Goal: Contribute content: Add original content to the website for others to see

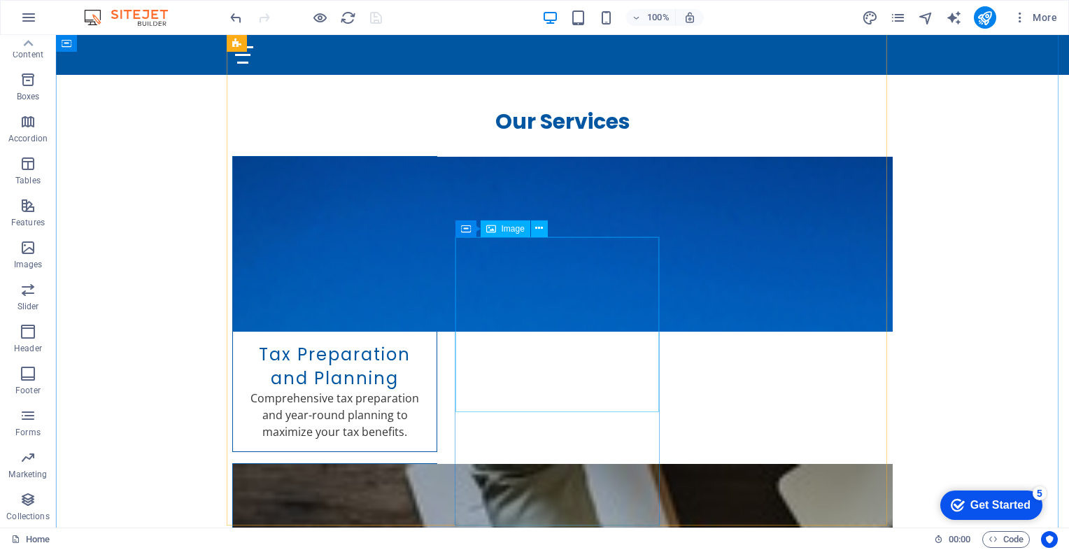
scroll to position [716, 0]
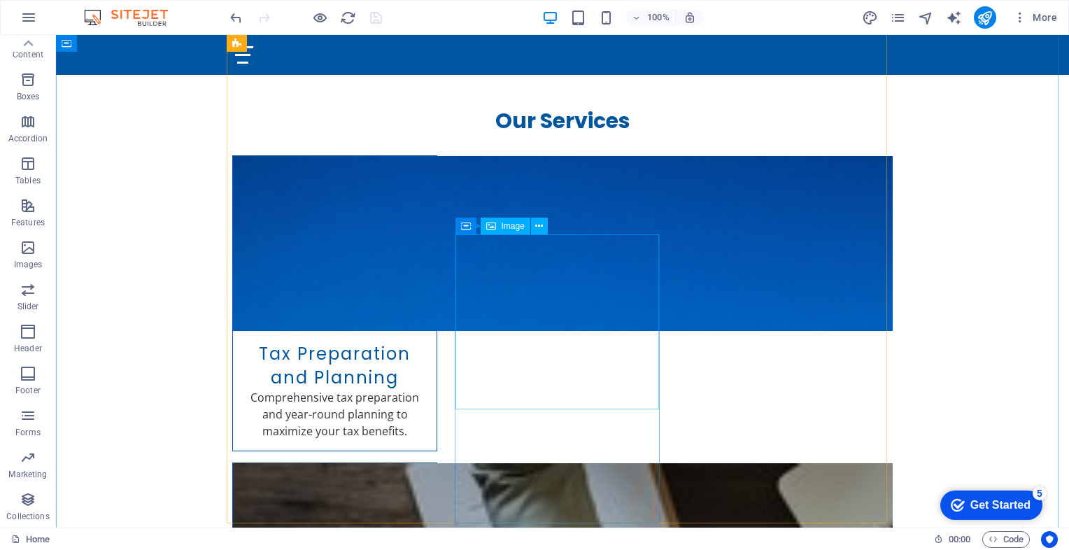
click at [509, 227] on span "Image" at bounding box center [513, 226] width 23 height 8
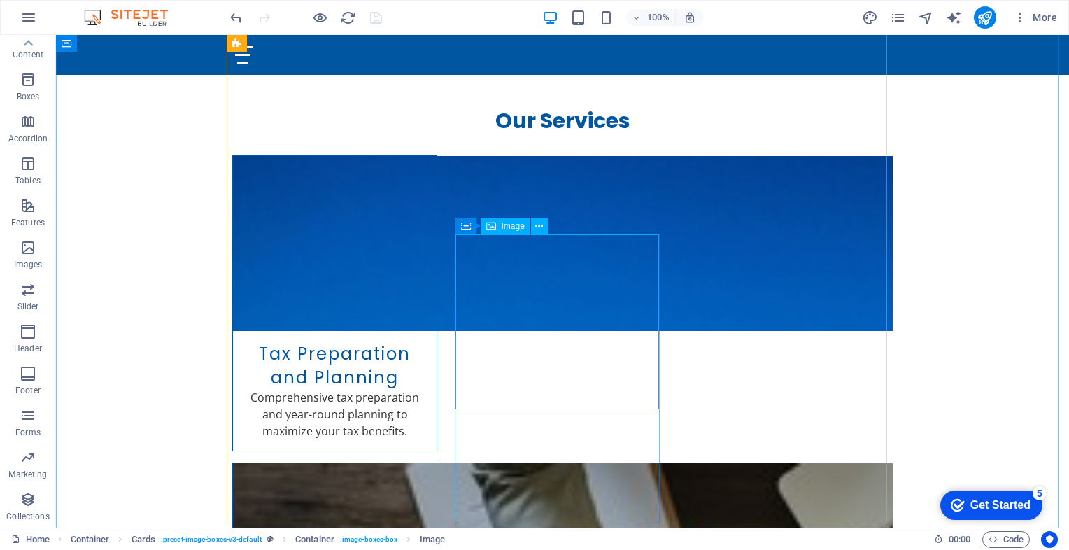
select select "vw"
select select "px"
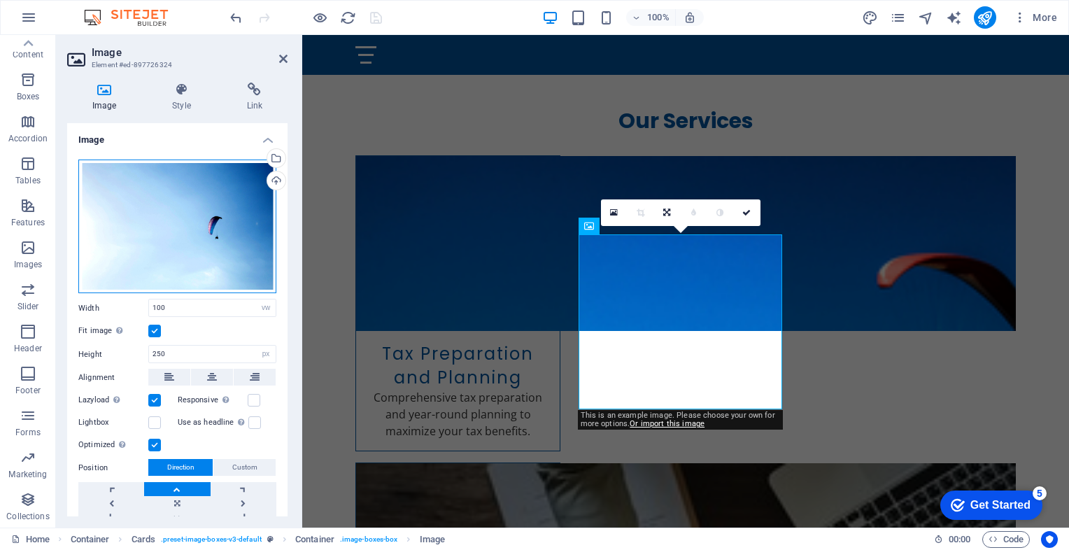
click at [165, 230] on div "Drag files here, click to choose files or select files from Files or our free s…" at bounding box center [177, 227] width 198 height 134
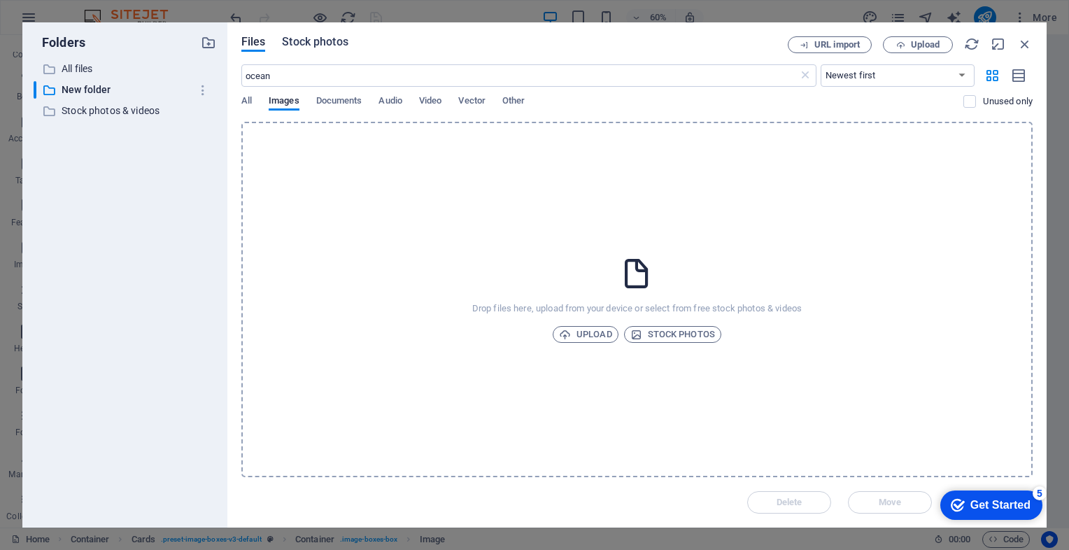
click at [306, 41] on span "Stock photos" at bounding box center [315, 42] width 66 height 17
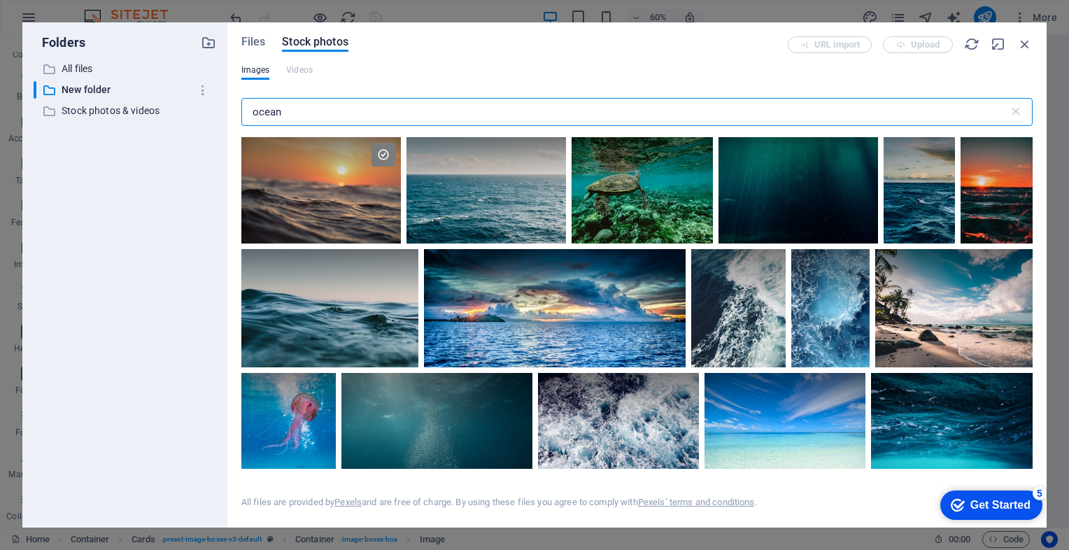
drag, startPoint x: 291, startPoint y: 108, endPoint x: 226, endPoint y: 116, distance: 65.6
click at [226, 116] on div "Folders ​ All files All files ​ New folder New folder ​ Stock photos & videos S…" at bounding box center [534, 274] width 1024 height 505
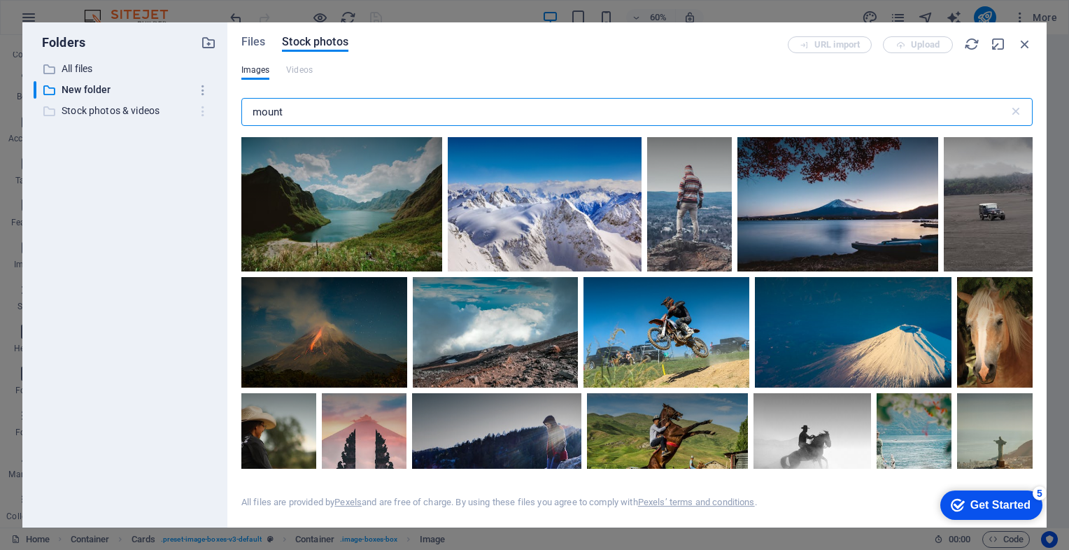
drag, startPoint x: 291, startPoint y: 110, endPoint x: 207, endPoint y: 105, distance: 84.1
click at [207, 105] on div "Folders ​ All files All files ​ New folder New folder ​ Stock photos & videos S…" at bounding box center [534, 274] width 1024 height 505
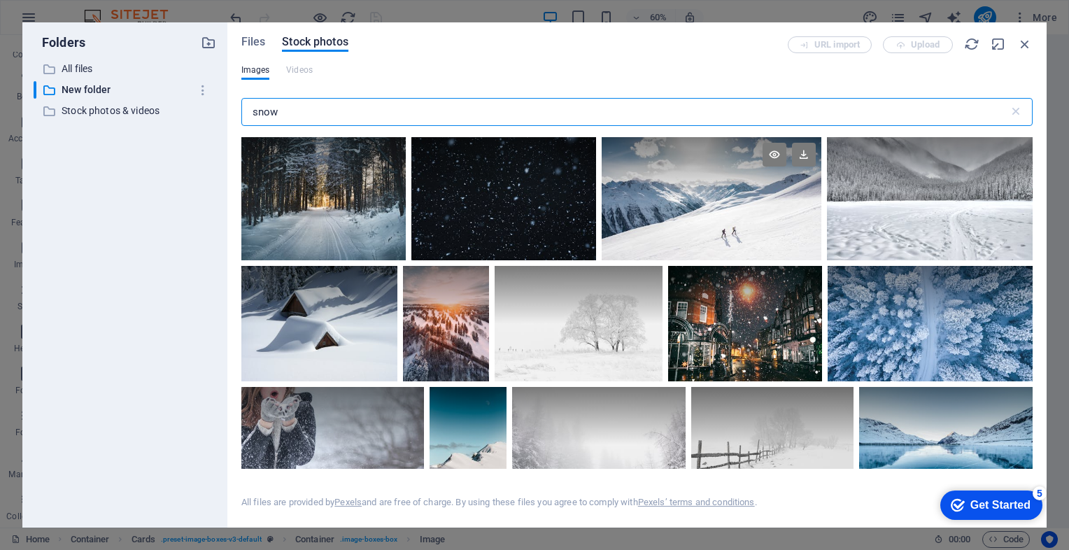
type input "snow"
click at [703, 227] on div at bounding box center [712, 198] width 220 height 123
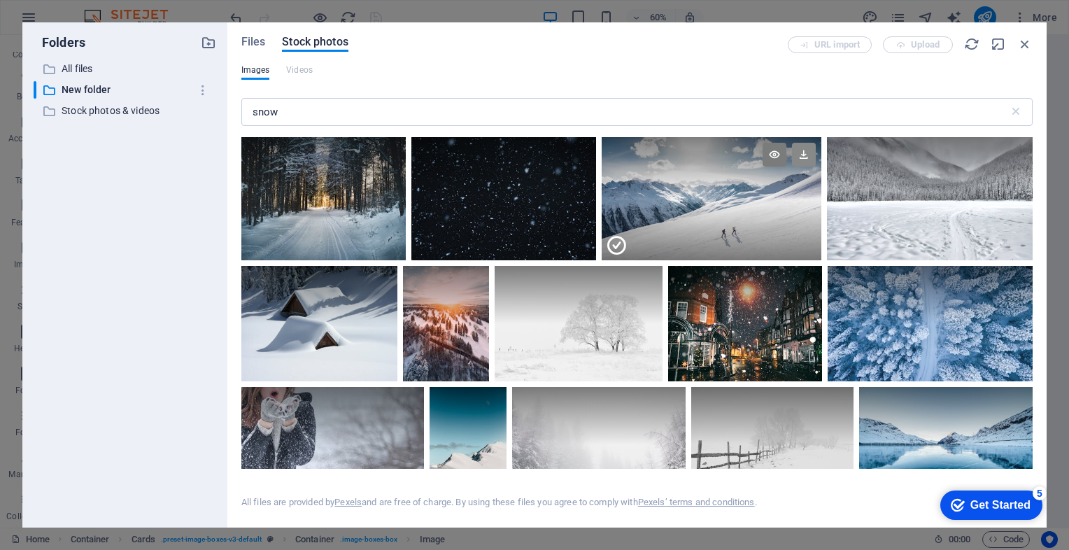
click at [805, 154] on icon at bounding box center [804, 155] width 24 height 24
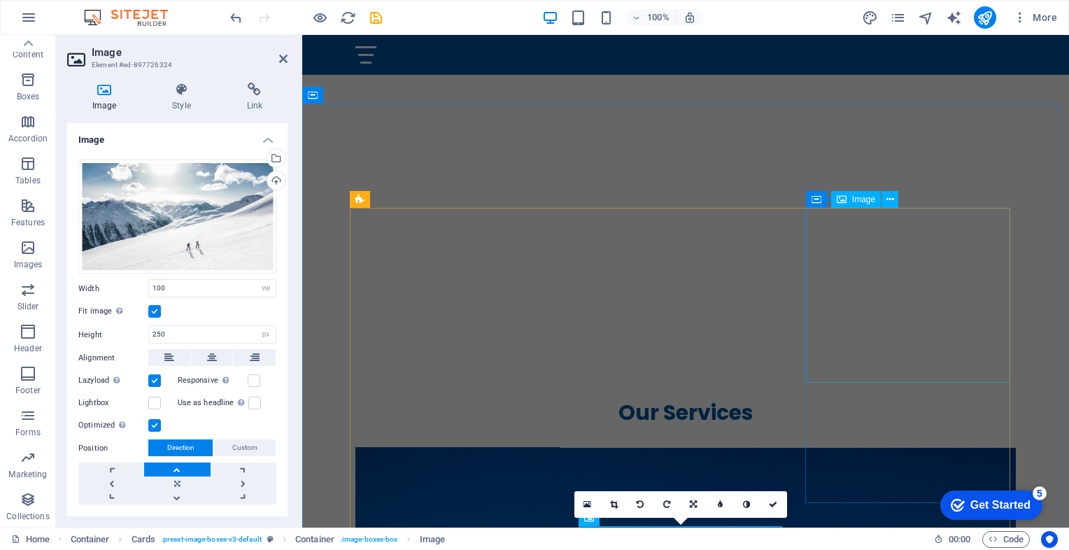
scroll to position [423, 0]
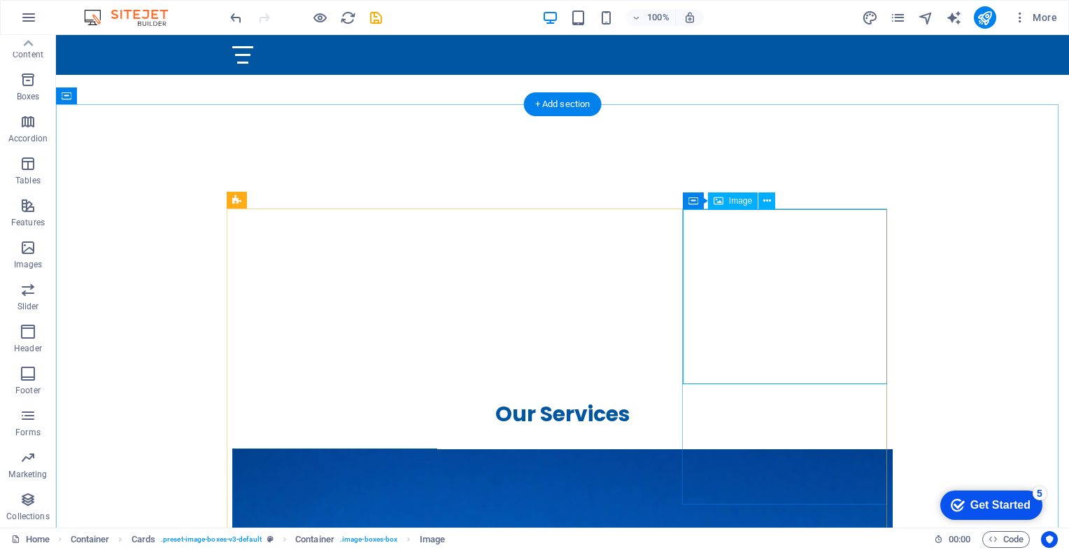
select select "vw"
select select "px"
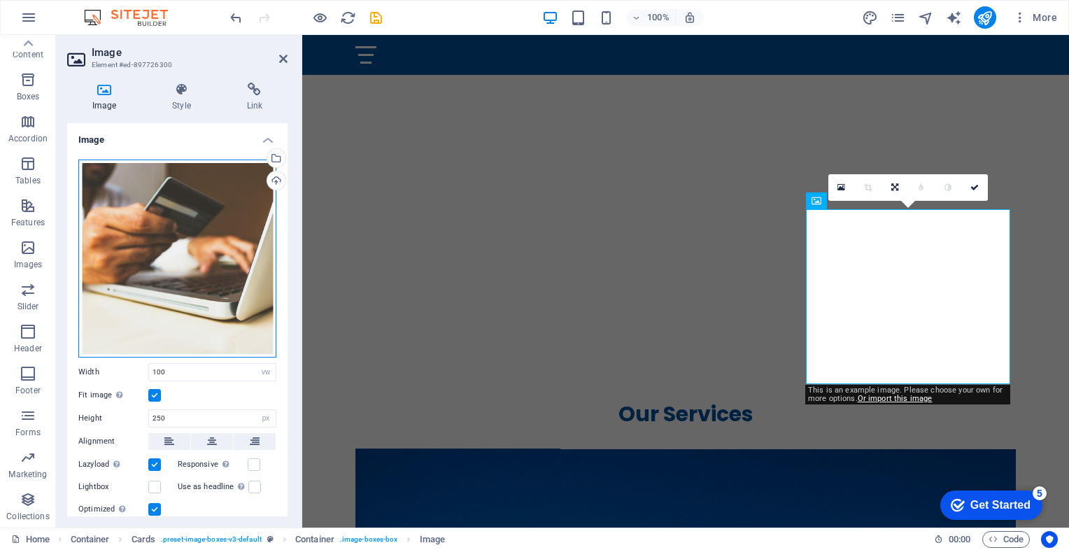
click at [220, 258] on div "Drag files here, click to choose files or select files from Files or our free s…" at bounding box center [177, 259] width 198 height 198
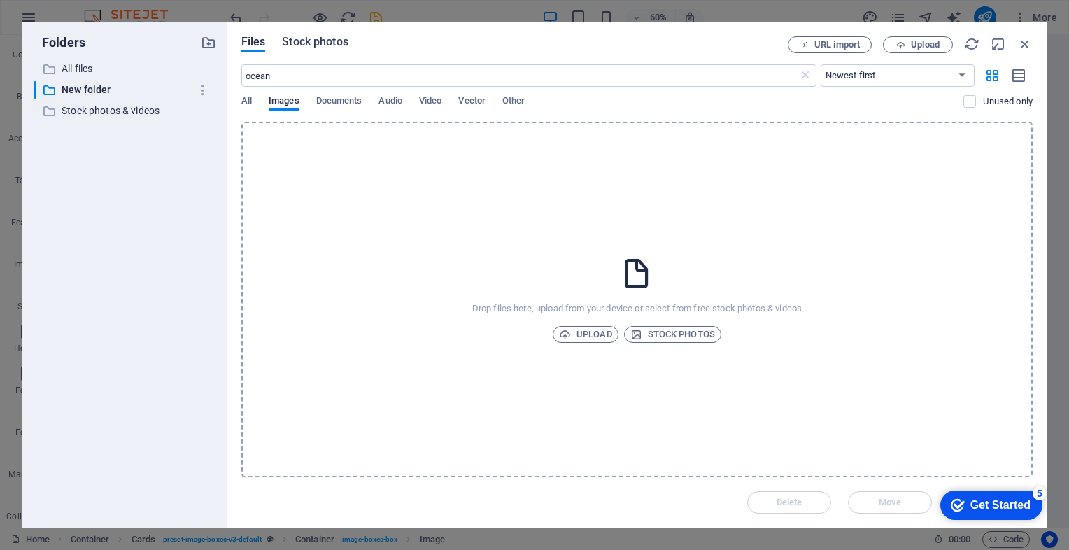
click at [332, 47] on span "Stock photos" at bounding box center [315, 42] width 66 height 17
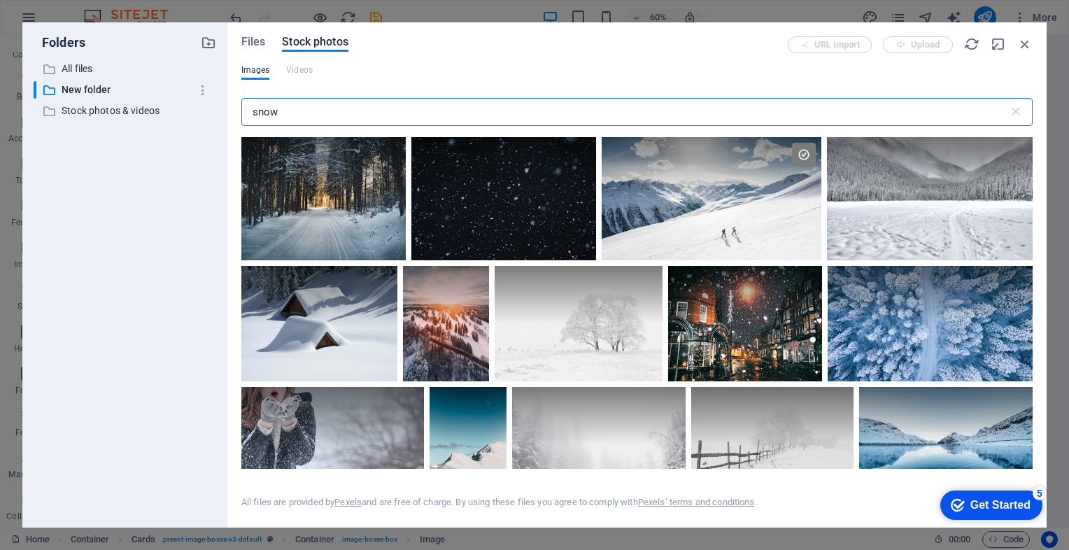
drag, startPoint x: 292, startPoint y: 112, endPoint x: 190, endPoint y: 124, distance: 102.2
click at [190, 124] on div "Folders ​ All files All files ​ New folder New folder ​ Stock photos & videos S…" at bounding box center [534, 274] width 1024 height 505
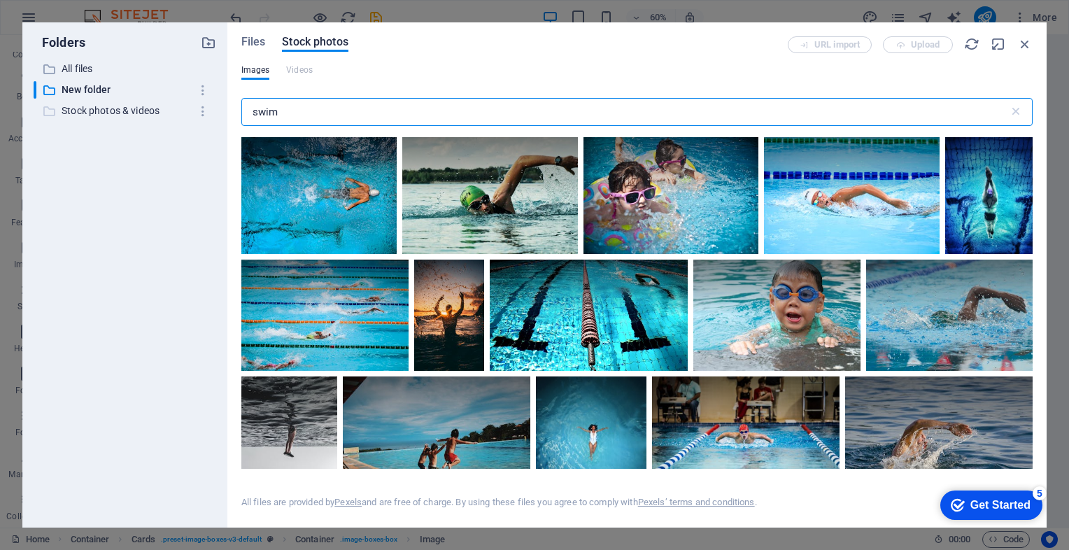
drag, startPoint x: 293, startPoint y: 110, endPoint x: 178, endPoint y: 119, distance: 115.1
click at [178, 119] on div "Folders ​ All files All files ​ New folder New folder ​ Stock photos & videos S…" at bounding box center [534, 274] width 1024 height 505
type input "snow"
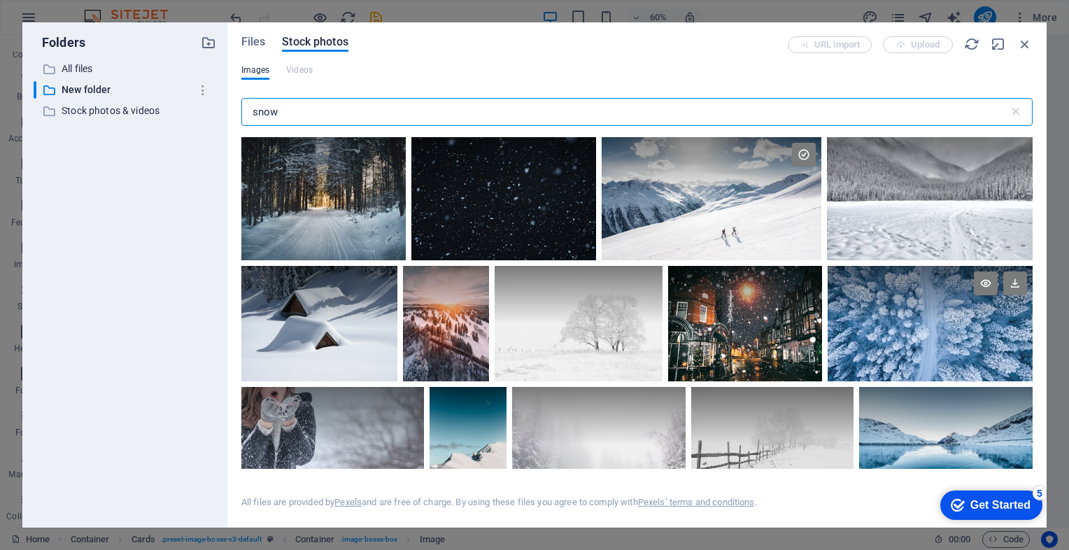
click at [942, 327] on div at bounding box center [930, 323] width 205 height 115
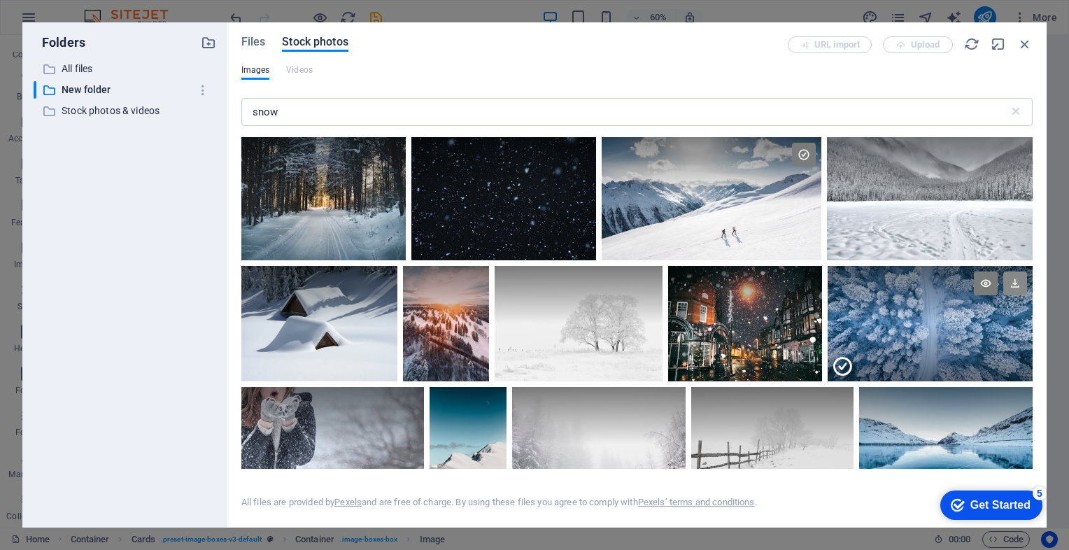
click at [1016, 281] on icon at bounding box center [1015, 283] width 24 height 24
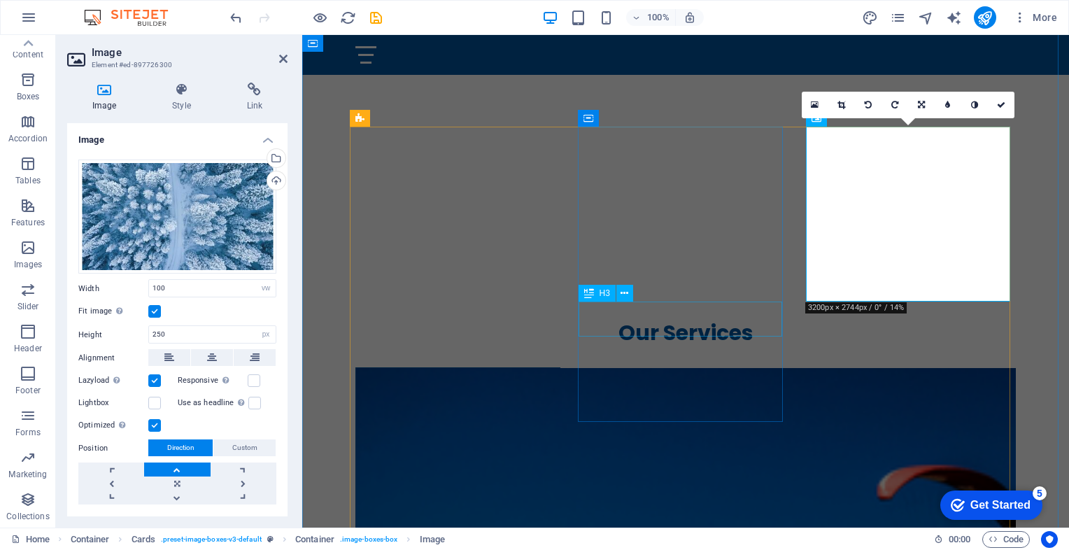
scroll to position [503, 0]
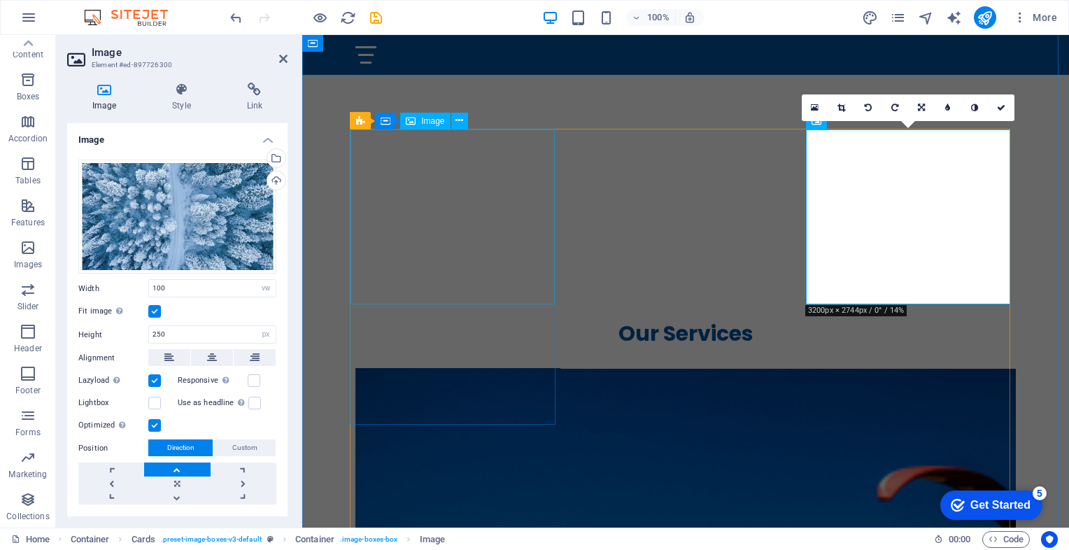
click at [470, 369] on figure at bounding box center [458, 456] width 204 height 175
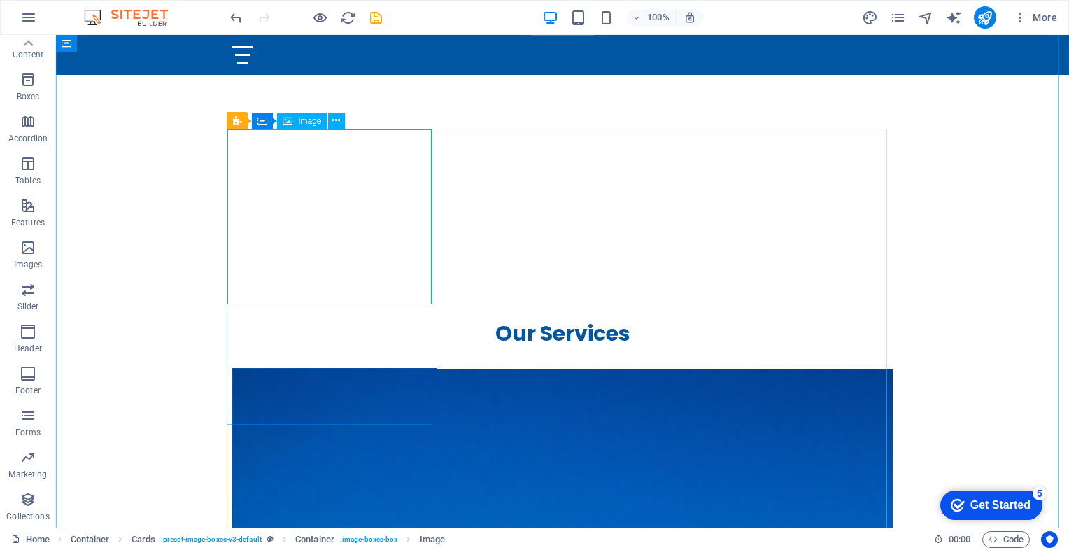
click at [331, 369] on figure at bounding box center [335, 456] width 204 height 175
select select "vw"
select select "px"
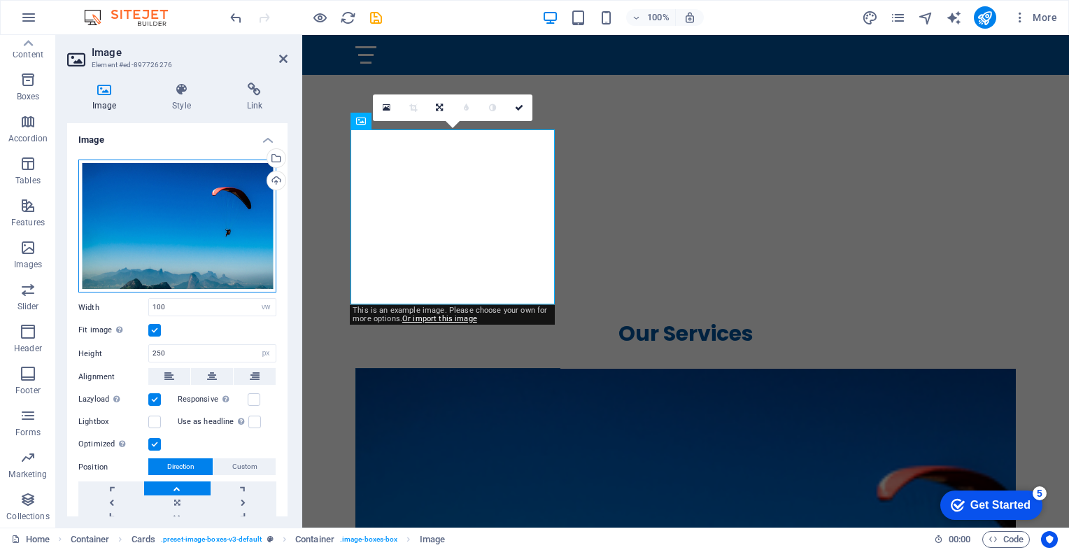
click at [197, 225] on div "Drag files here, click to choose files or select files from Files or our free s…" at bounding box center [177, 227] width 198 height 134
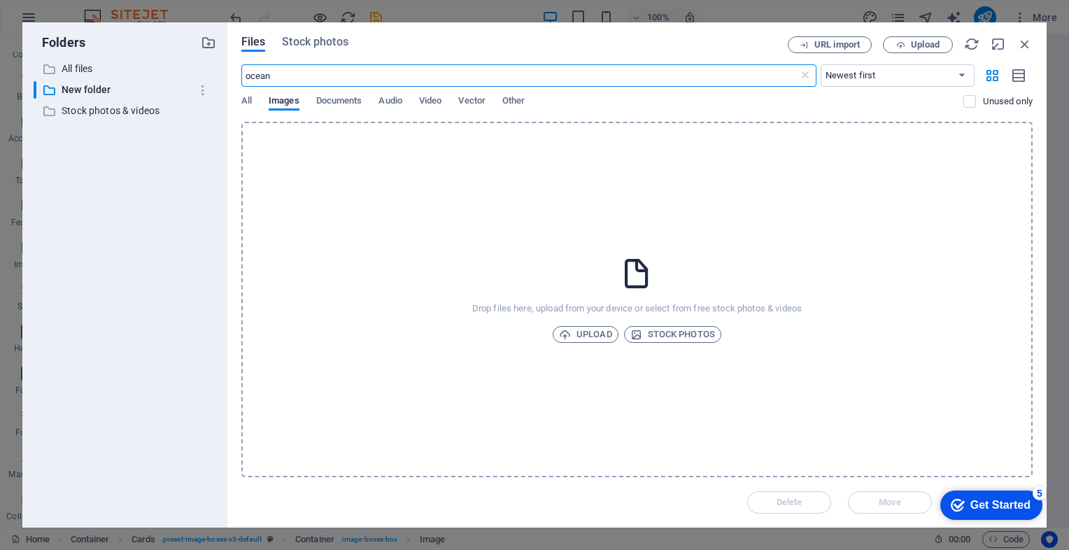
scroll to position [831, 0]
click at [320, 41] on span "Stock photos" at bounding box center [315, 42] width 66 height 17
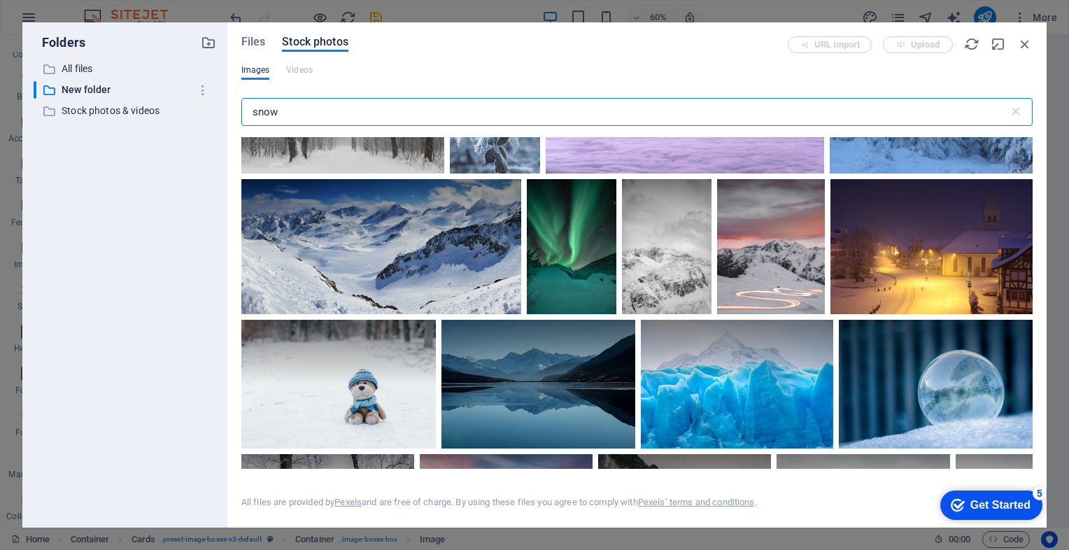
scroll to position [2567, 0]
drag, startPoint x: 291, startPoint y: 113, endPoint x: 230, endPoint y: 118, distance: 61.1
click at [230, 118] on div "Files Stock photos URL import Upload Images Videos snow ​ All files are provide…" at bounding box center [636, 274] width 819 height 505
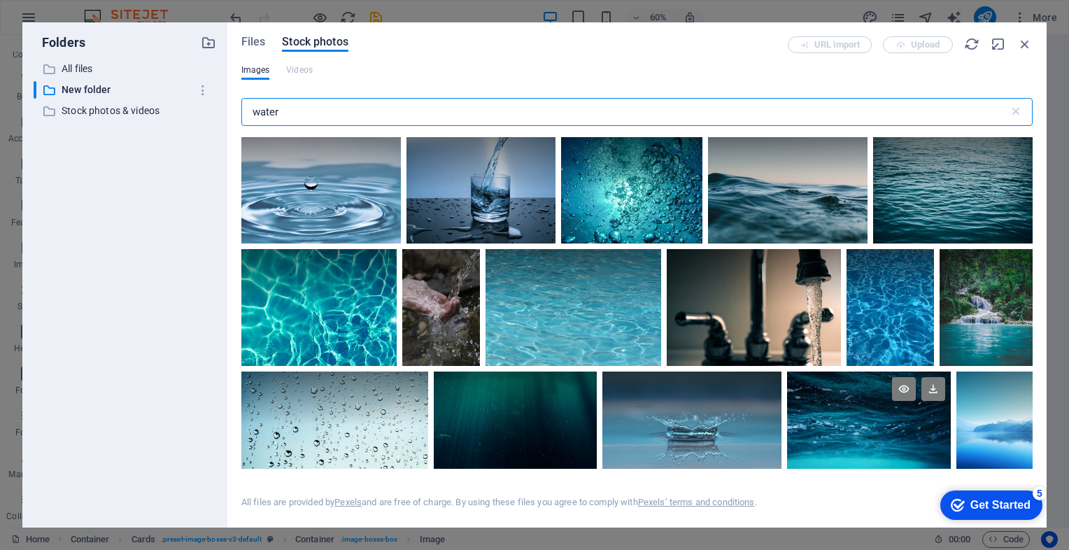
type input "water"
click at [870, 417] on div at bounding box center [869, 399] width 164 height 55
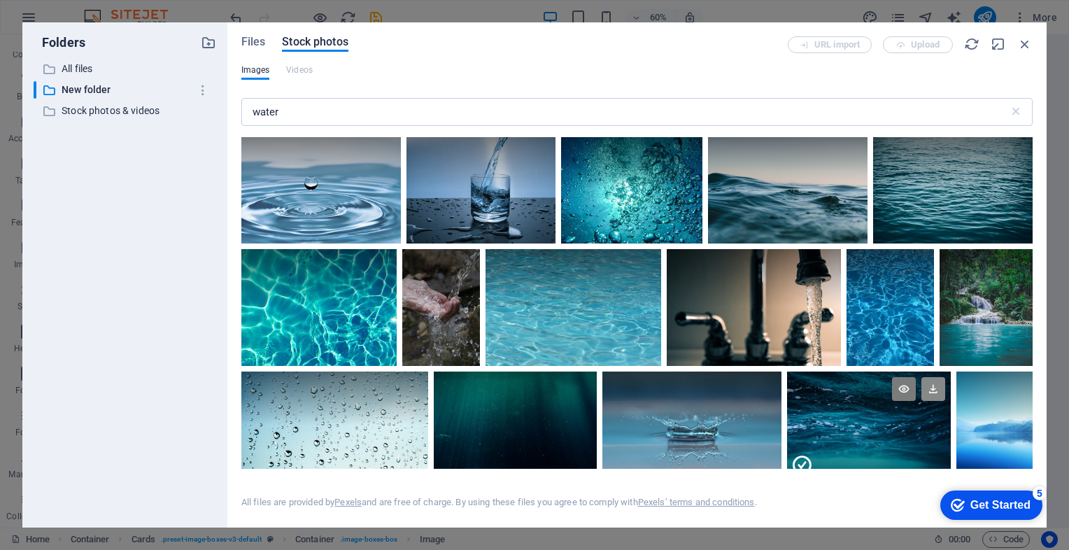
click at [932, 387] on icon at bounding box center [934, 389] width 24 height 24
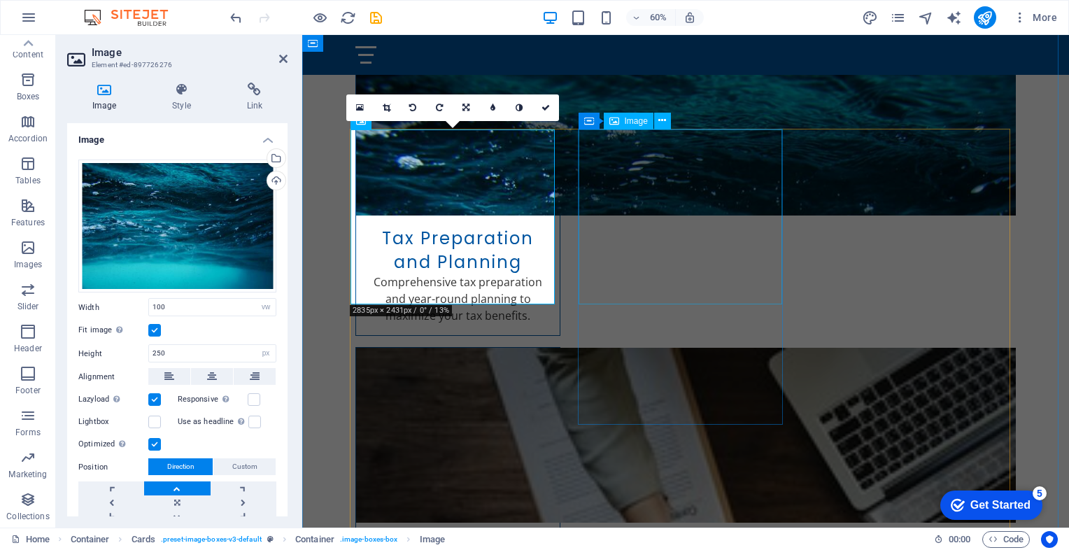
scroll to position [503, 0]
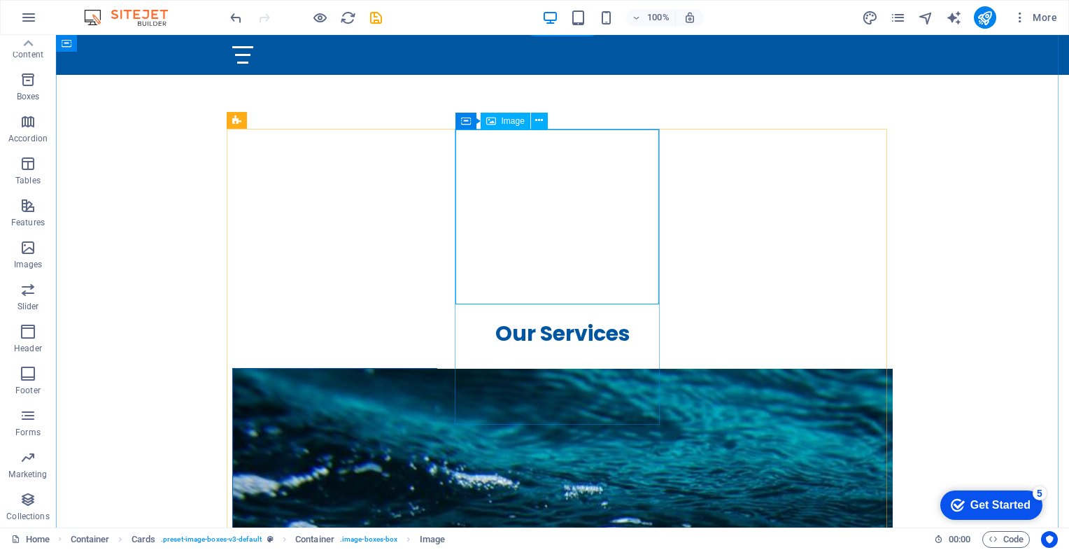
select select "vw"
select select "px"
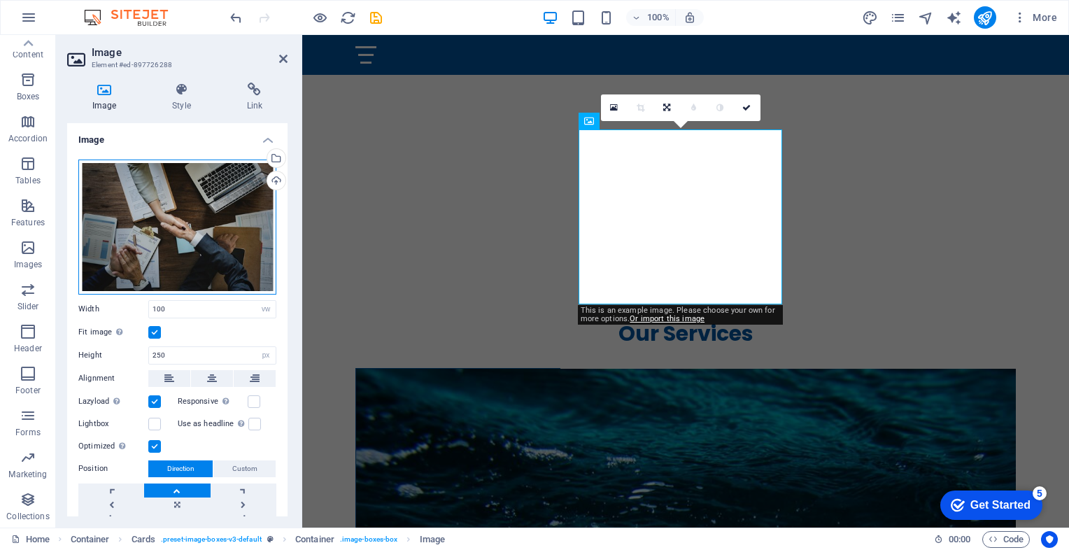
click at [208, 237] on div "Drag files here, click to choose files or select files from Files or our free s…" at bounding box center [177, 227] width 198 height 135
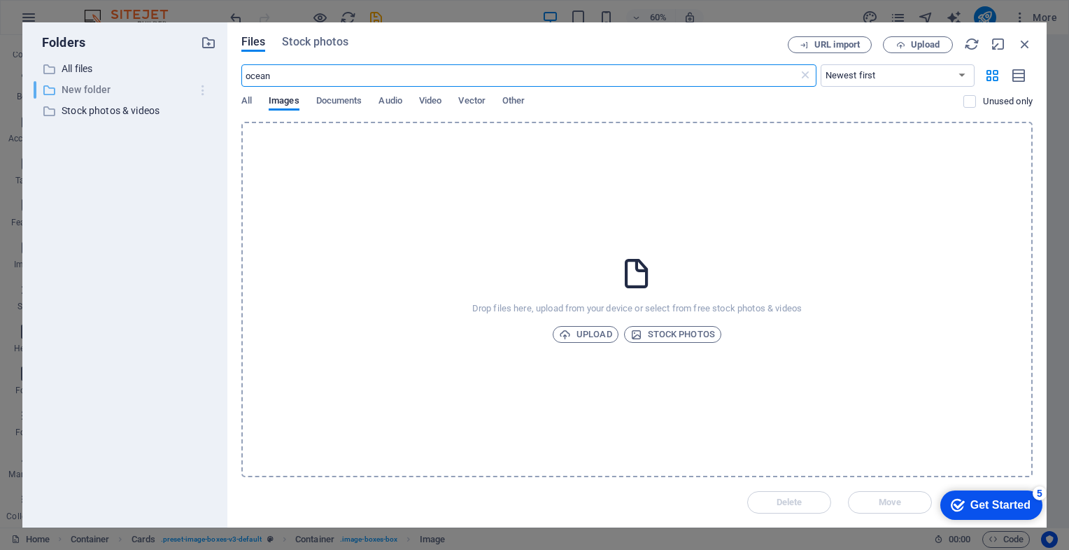
drag, startPoint x: 285, startPoint y: 77, endPoint x: 211, endPoint y: 80, distance: 74.2
click at [211, 80] on div "Folders ​ All files All files ​ New folder New folder ​ Stock photos & videos S…" at bounding box center [534, 274] width 1024 height 505
type input "beach"
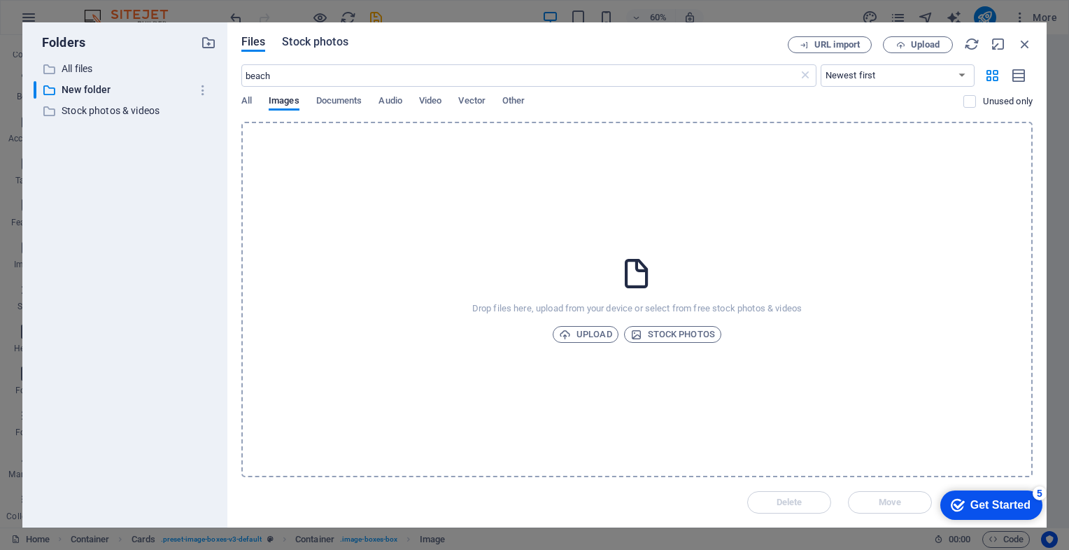
click at [319, 41] on span "Stock photos" at bounding box center [315, 42] width 66 height 17
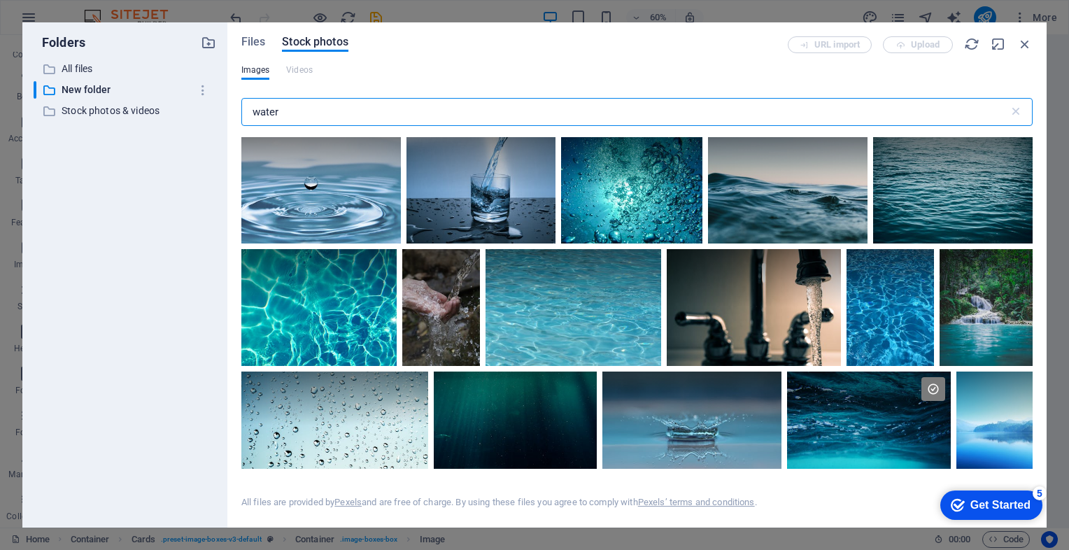
drag, startPoint x: 340, startPoint y: 114, endPoint x: 204, endPoint y: 126, distance: 136.3
click at [204, 126] on div "Folders ​ All files All files ​ New folder New folder ​ Stock photos & videos S…" at bounding box center [534, 274] width 1024 height 505
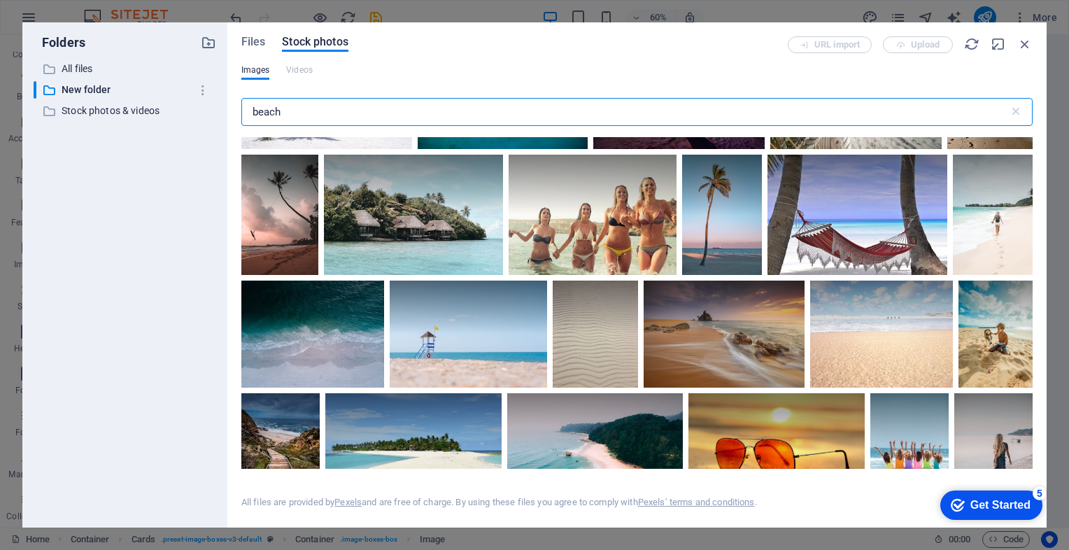
scroll to position [2103, 0]
type input "beach"
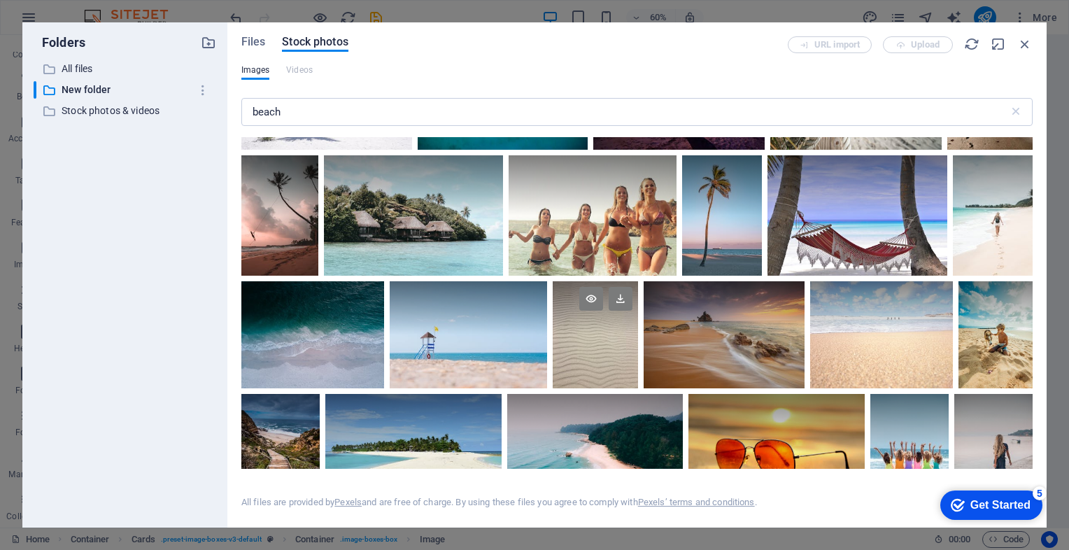
click at [609, 327] on div at bounding box center [595, 334] width 85 height 107
click at [616, 292] on icon at bounding box center [621, 299] width 24 height 24
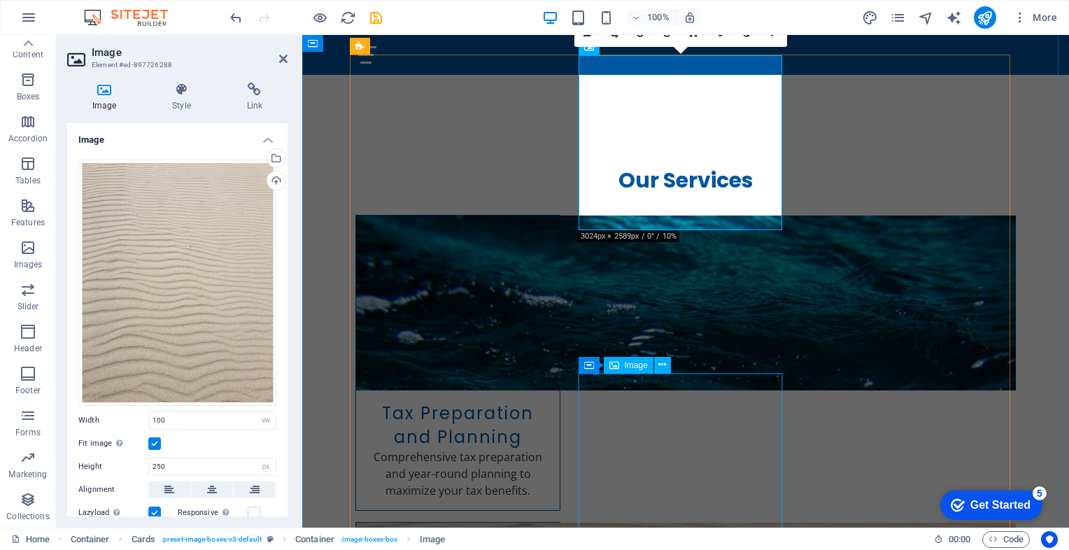
scroll to position [685, 0]
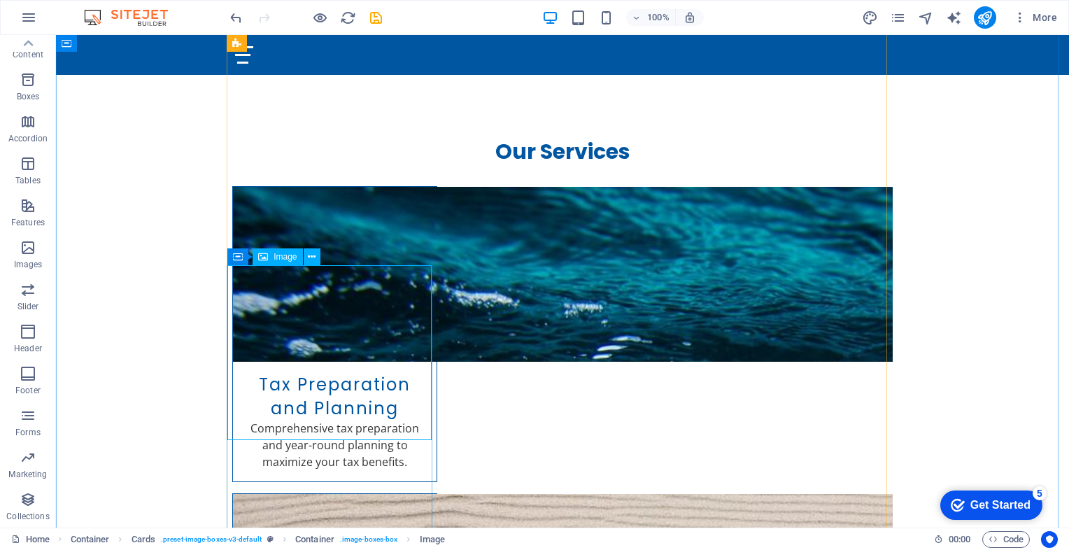
select select "vw"
select select "px"
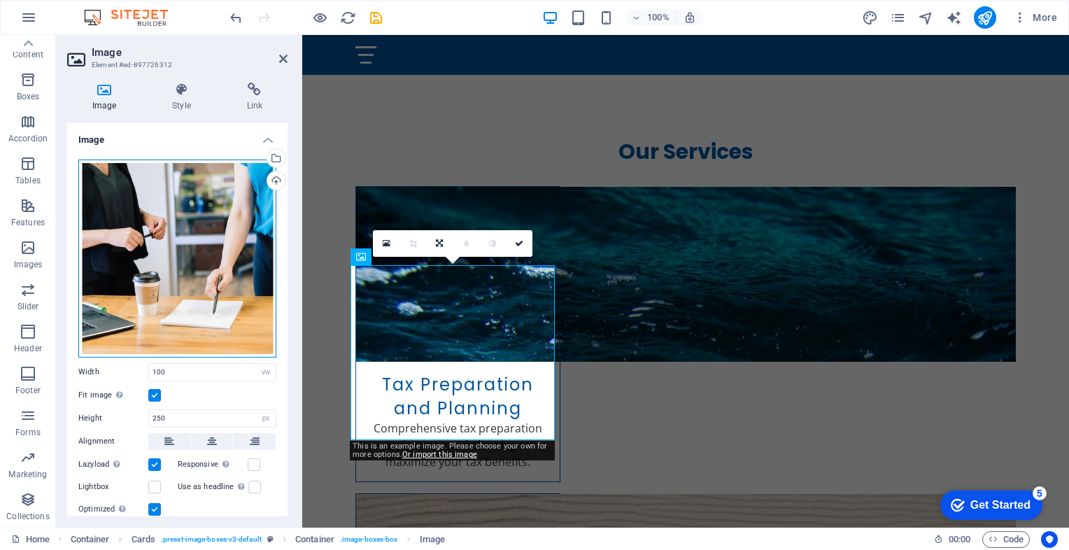
click at [201, 192] on div "Drag files here, click to choose files or select files from Files or our free s…" at bounding box center [177, 259] width 198 height 198
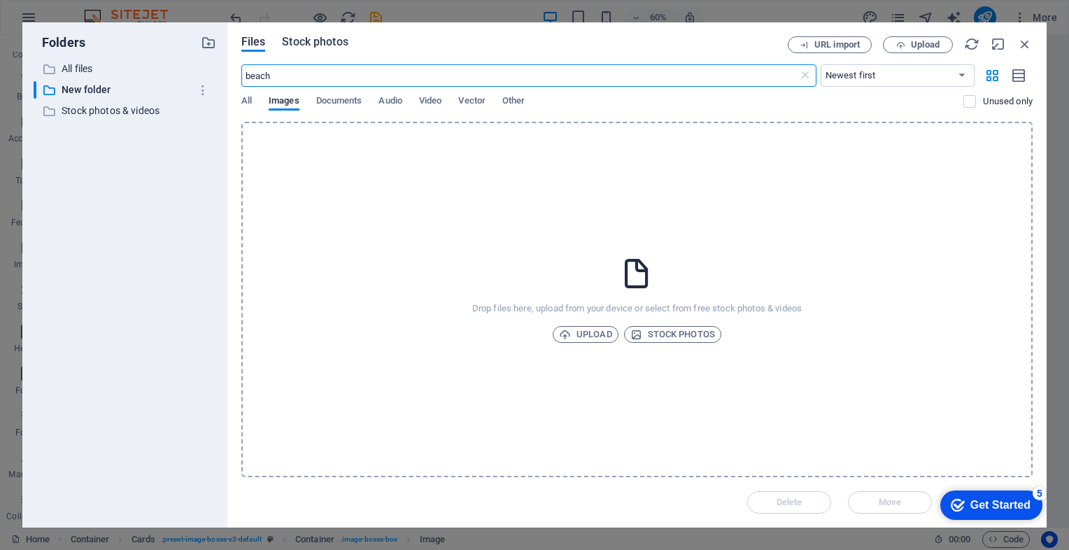
click at [321, 45] on span "Stock photos" at bounding box center [315, 42] width 66 height 17
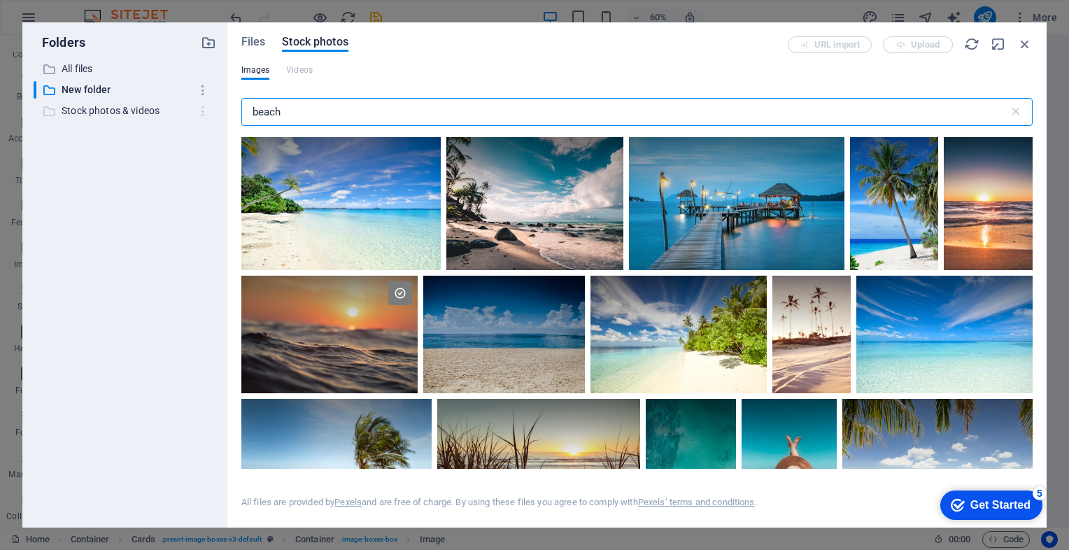
drag, startPoint x: 294, startPoint y: 116, endPoint x: 204, endPoint y: 120, distance: 89.6
click at [204, 120] on div "Folders ​ All files All files ​ New folder New folder ​ Stock photos & videos S…" at bounding box center [534, 274] width 1024 height 505
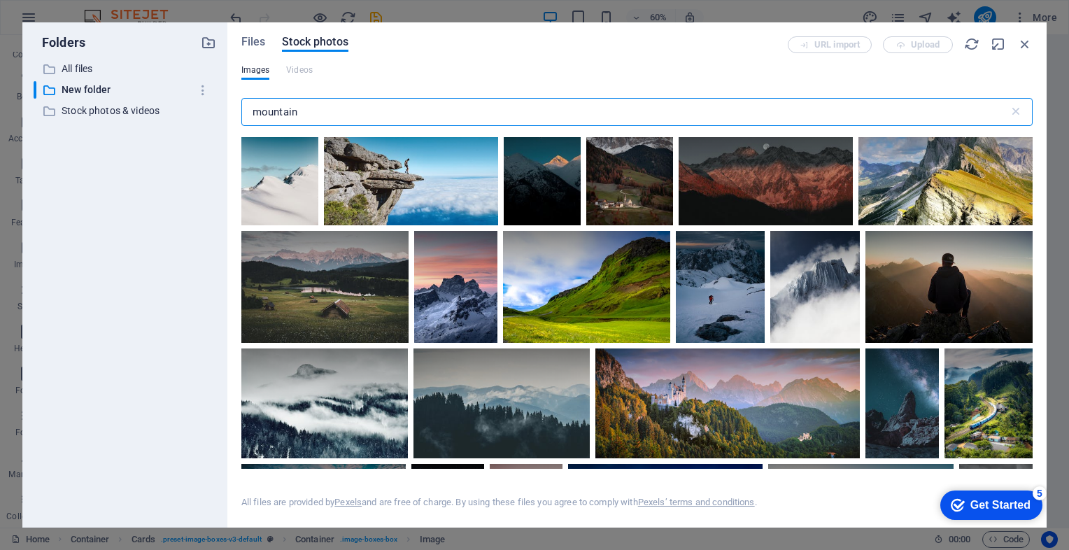
scroll to position [1139, 0]
type input "mountain"
click at [606, 295] on div at bounding box center [586, 286] width 167 height 111
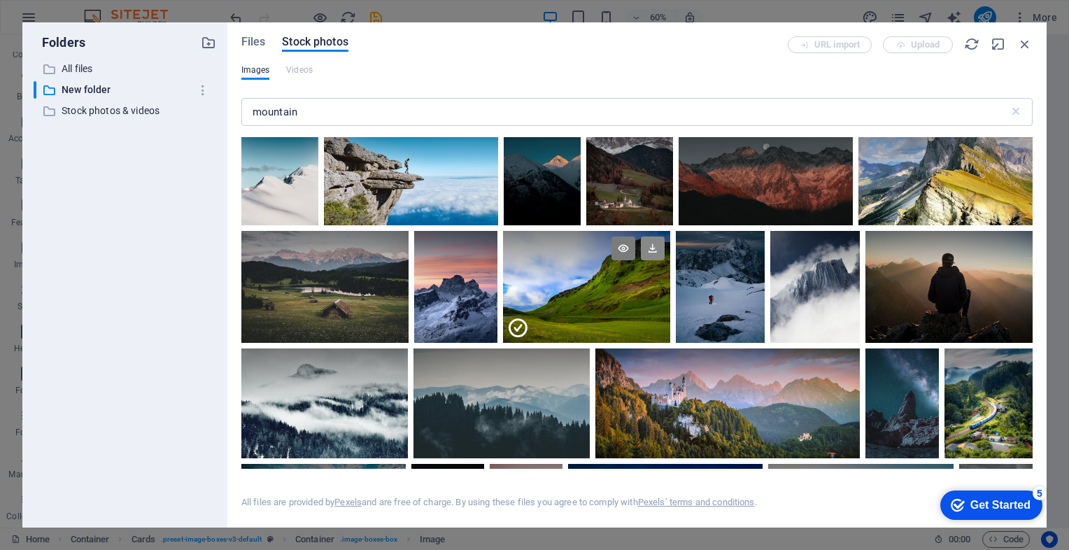
click at [649, 245] on icon at bounding box center [653, 249] width 24 height 24
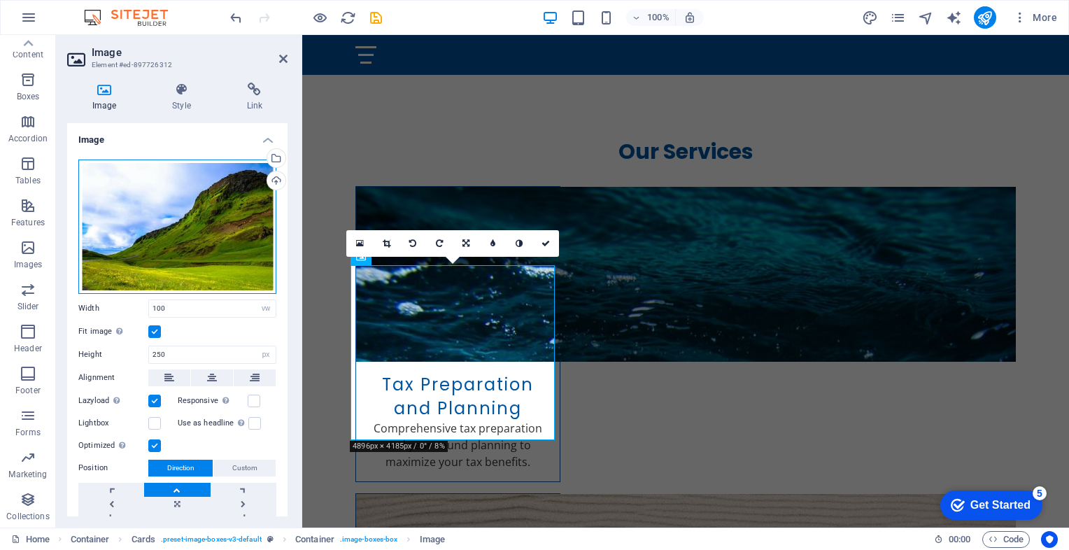
click at [200, 221] on div "Drag files here, click to choose files or select files from Files or our free s…" at bounding box center [177, 227] width 198 height 134
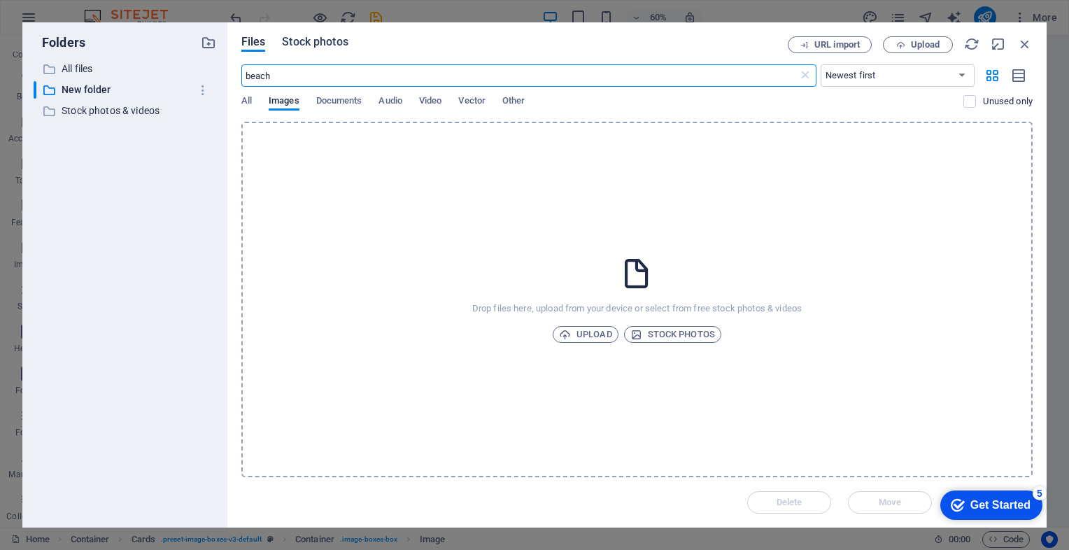
click at [320, 38] on span "Stock photos" at bounding box center [315, 42] width 66 height 17
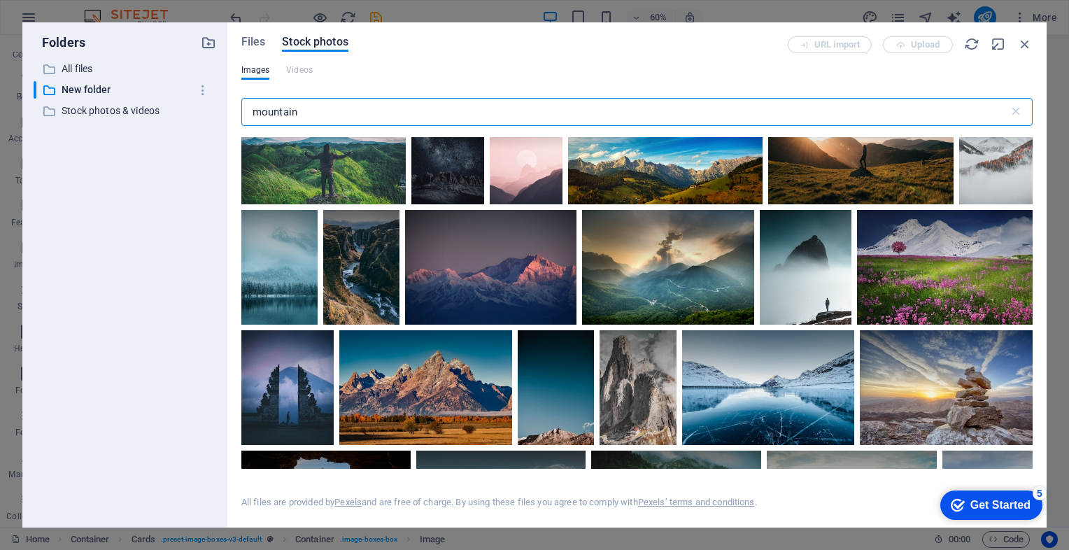
scroll to position [1511, 0]
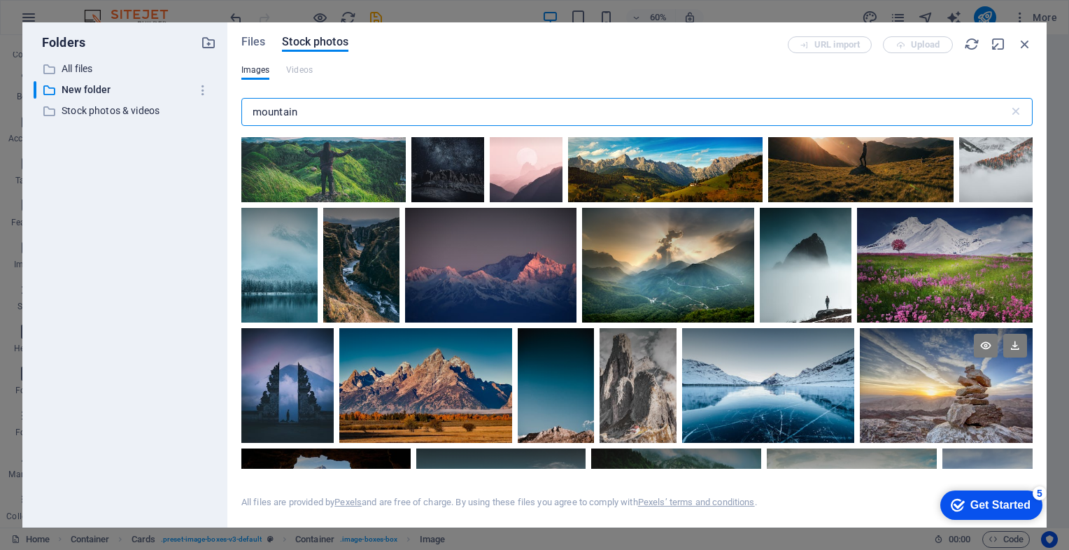
click at [961, 385] on div at bounding box center [946, 385] width 173 height 115
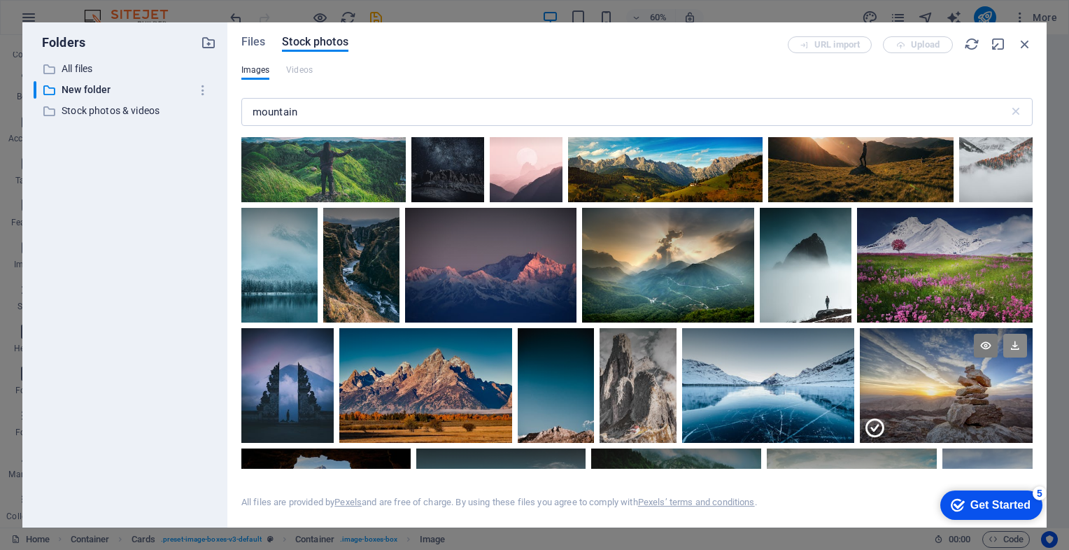
click at [1013, 334] on icon at bounding box center [1015, 346] width 24 height 24
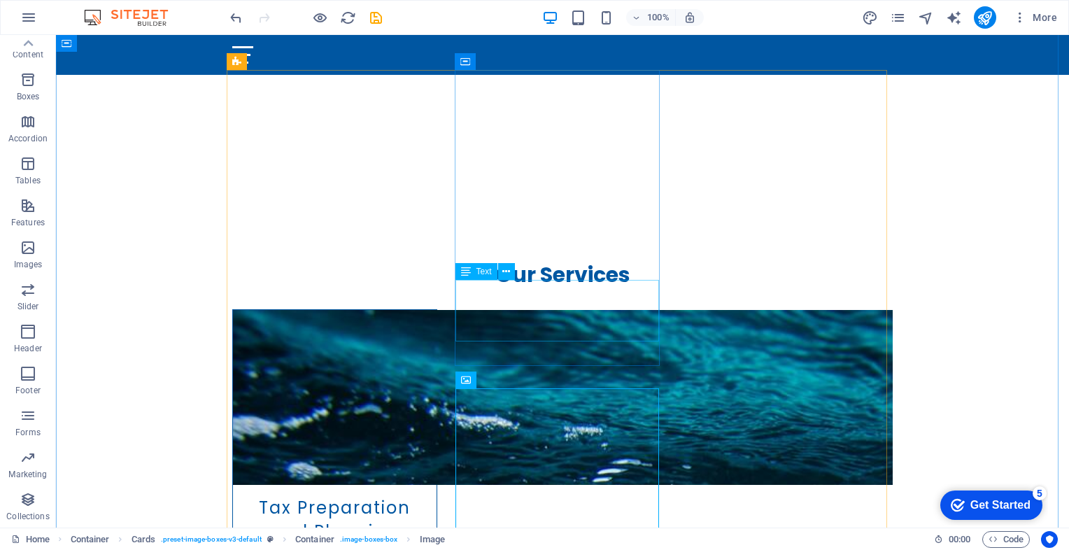
scroll to position [733, 0]
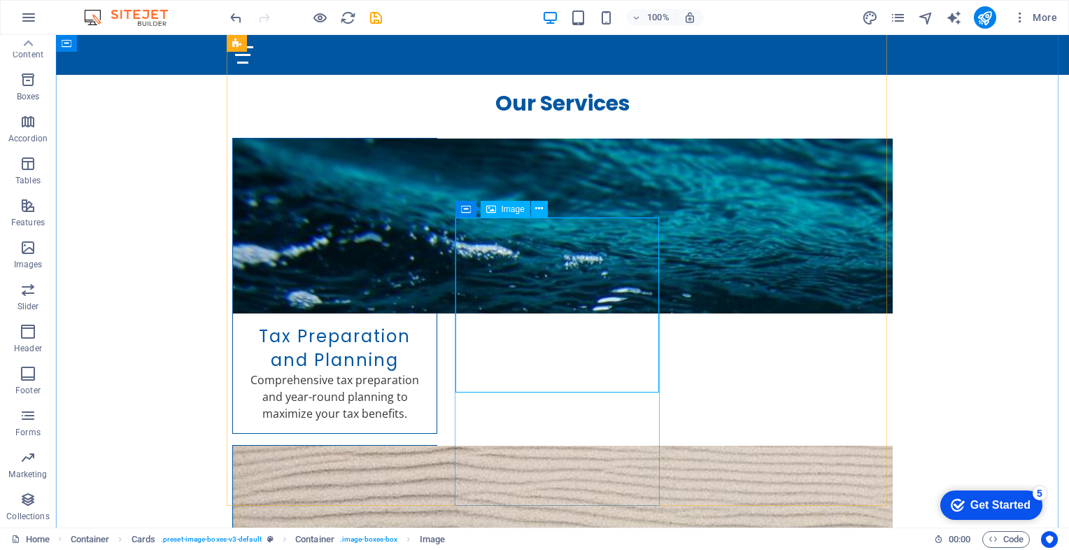
select select "vw"
select select "px"
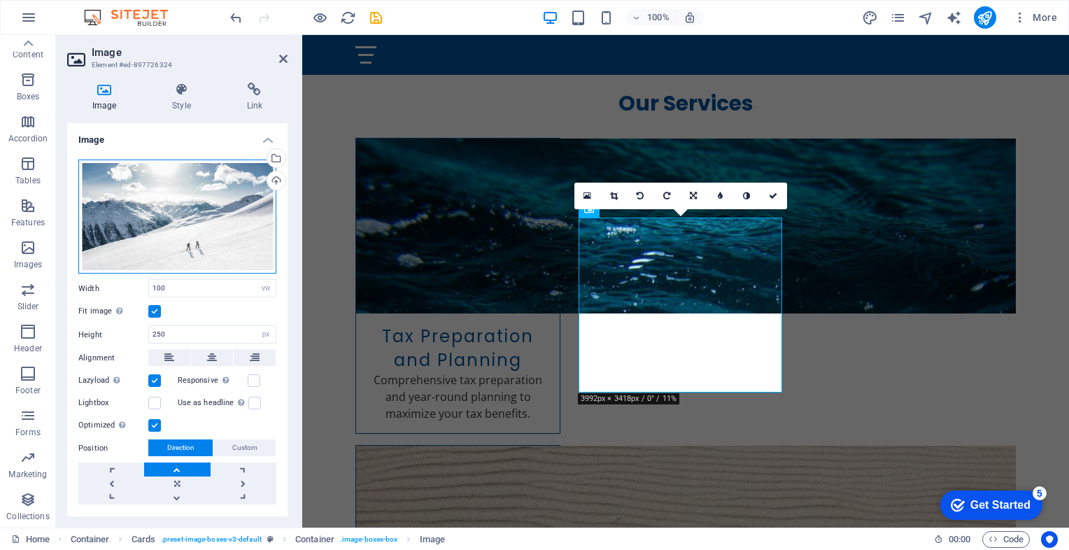
click at [193, 209] on div "Drag files here, click to choose files or select files from Files or our free s…" at bounding box center [177, 217] width 198 height 115
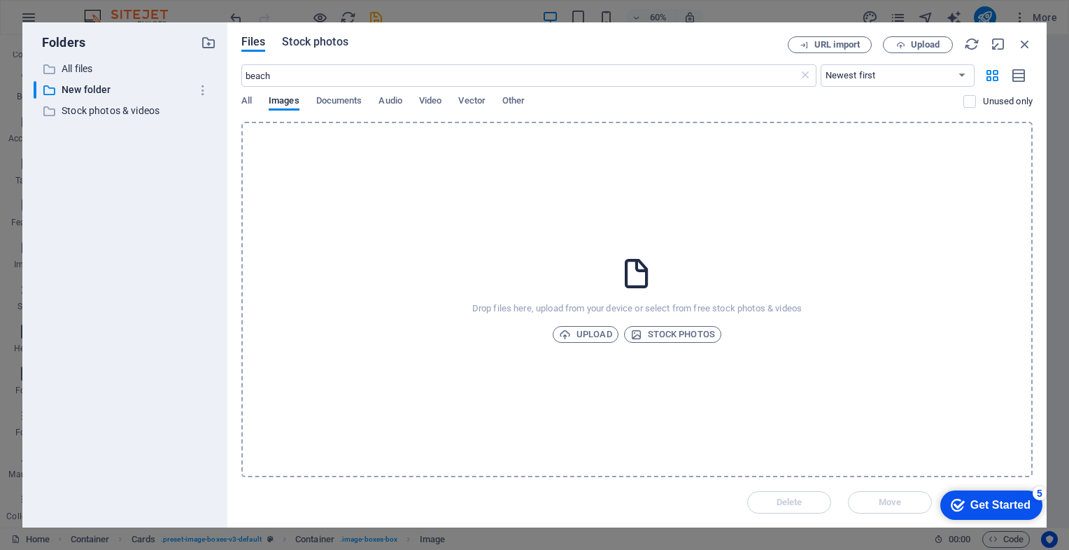
click at [320, 38] on span "Stock photos" at bounding box center [315, 42] width 66 height 17
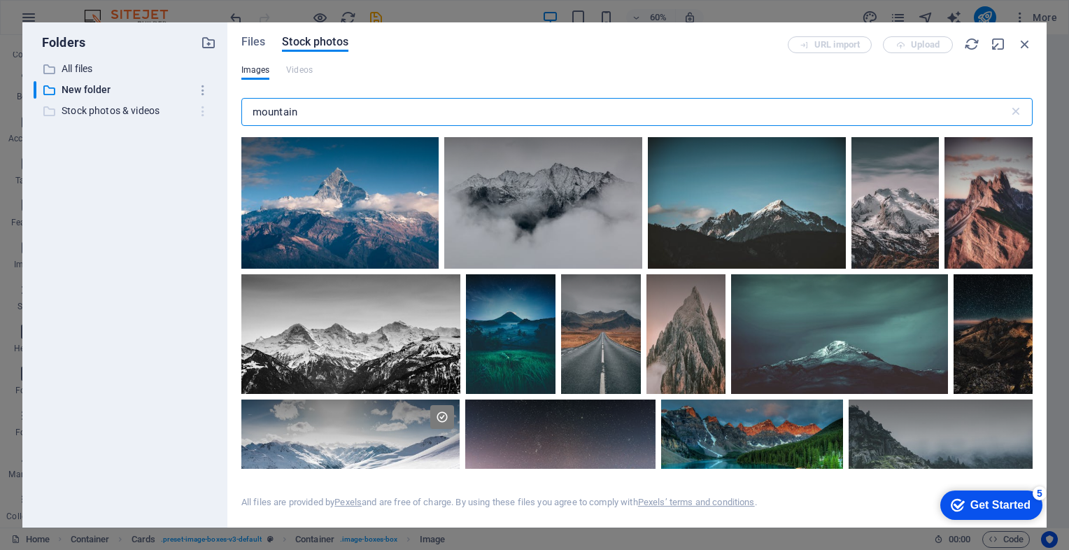
drag, startPoint x: 315, startPoint y: 119, endPoint x: 206, endPoint y: 105, distance: 109.4
click at [206, 105] on div "Folders ​ All files All files ​ New folder New folder ​ Stock photos & videos S…" at bounding box center [534, 274] width 1024 height 505
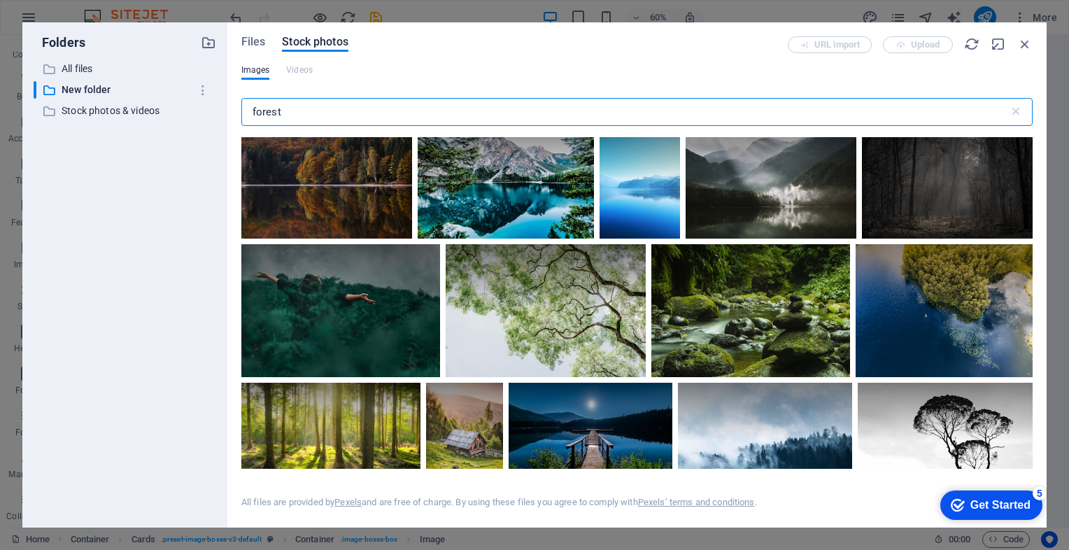
scroll to position [3734, 0]
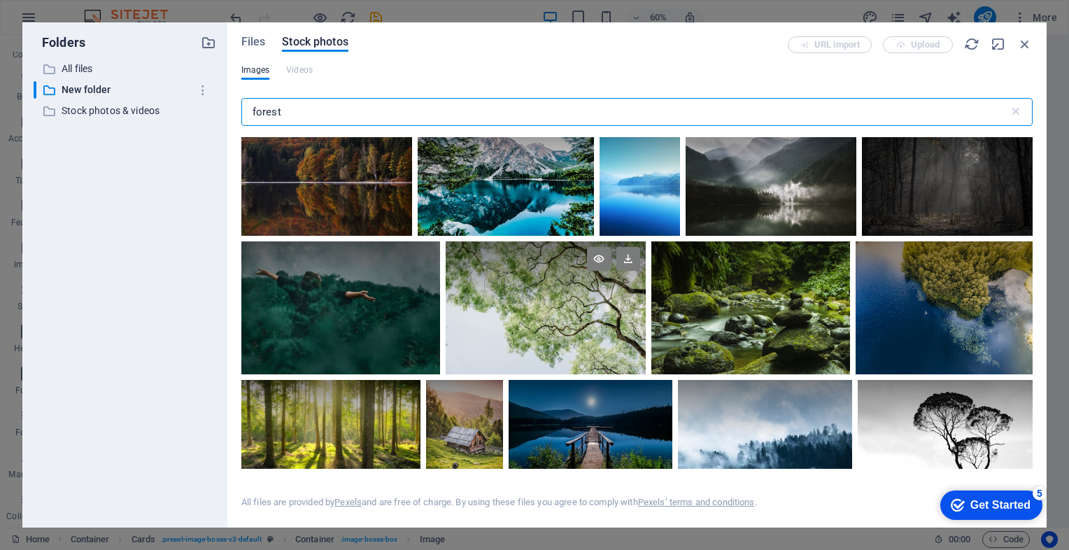
type input "forest"
click at [596, 308] on div at bounding box center [545, 307] width 199 height 133
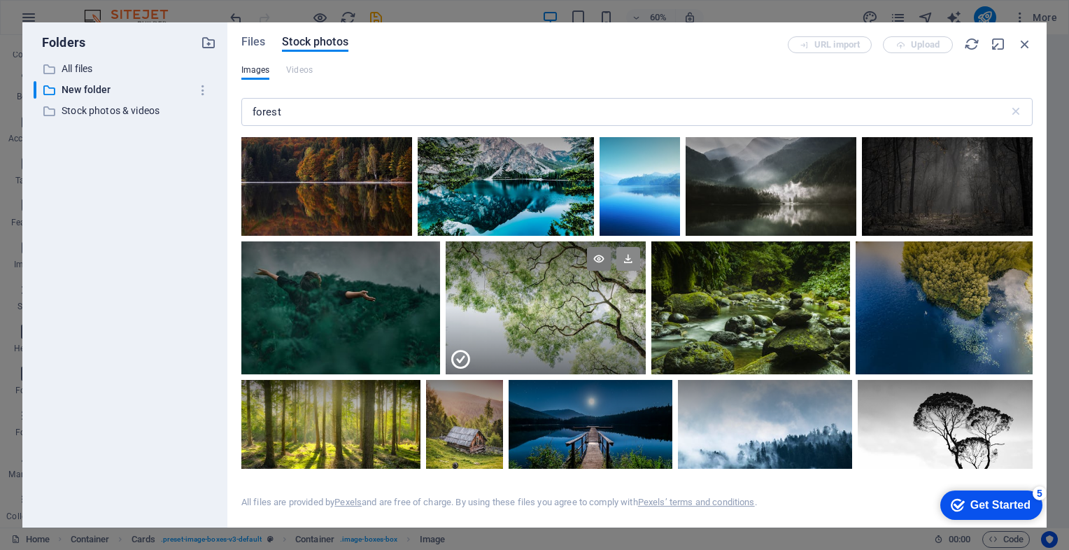
click at [624, 248] on icon at bounding box center [628, 259] width 24 height 24
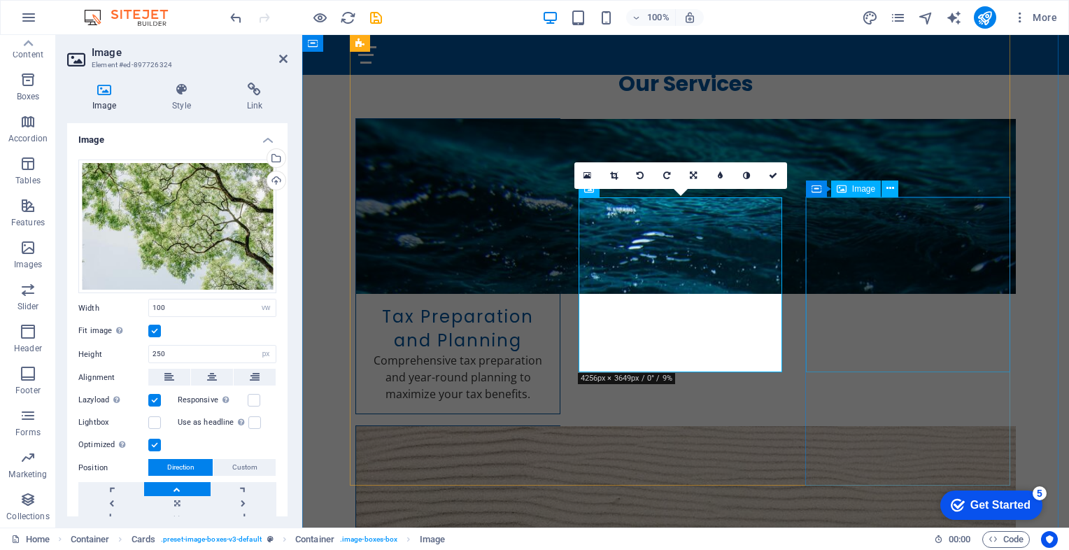
scroll to position [753, 0]
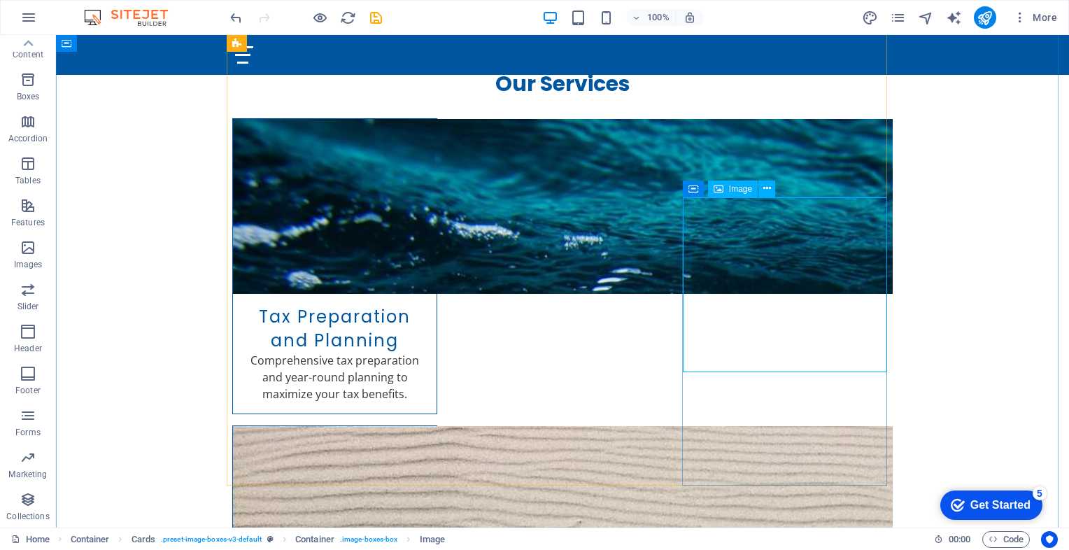
select select "vw"
select select "px"
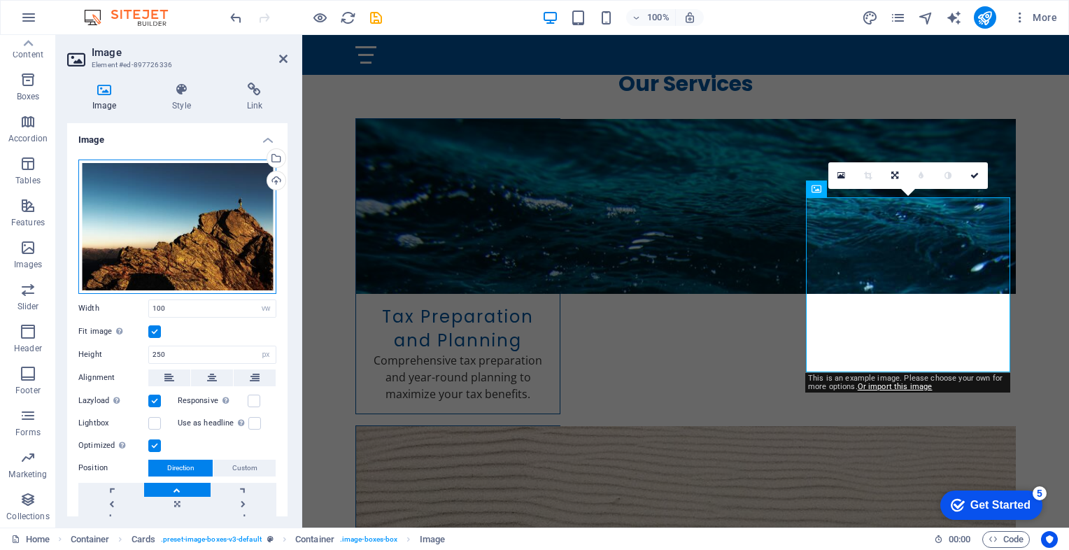
click at [239, 247] on div "Drag files here, click to choose files or select files from Files or our free s…" at bounding box center [177, 227] width 198 height 134
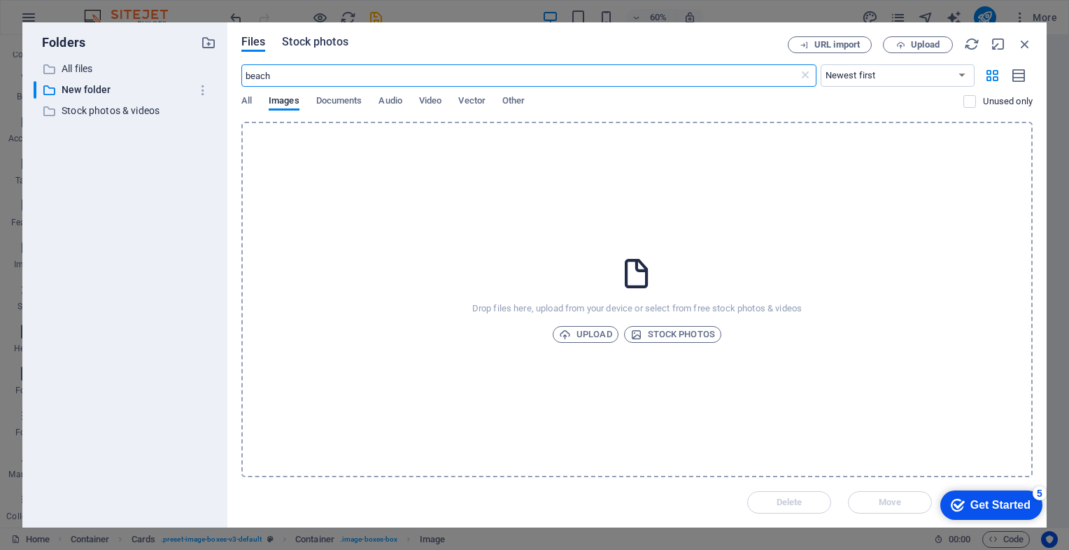
click at [314, 40] on span "Stock photos" at bounding box center [315, 42] width 66 height 17
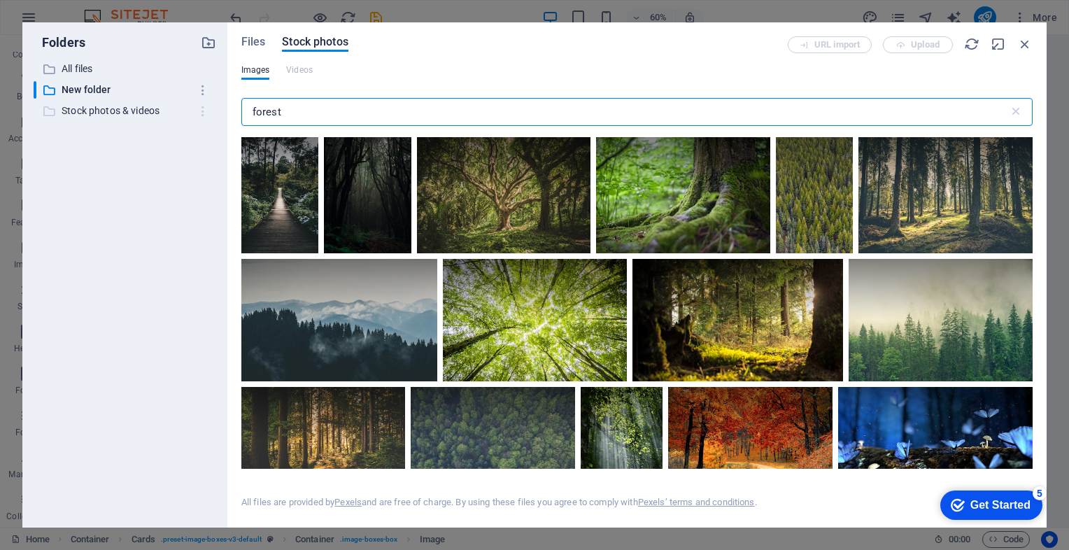
drag, startPoint x: 288, startPoint y: 113, endPoint x: 208, endPoint y: 119, distance: 80.7
click at [208, 119] on div "Folders ​ All files All files ​ New folder New folder ​ Stock photos & videos S…" at bounding box center [534, 274] width 1024 height 505
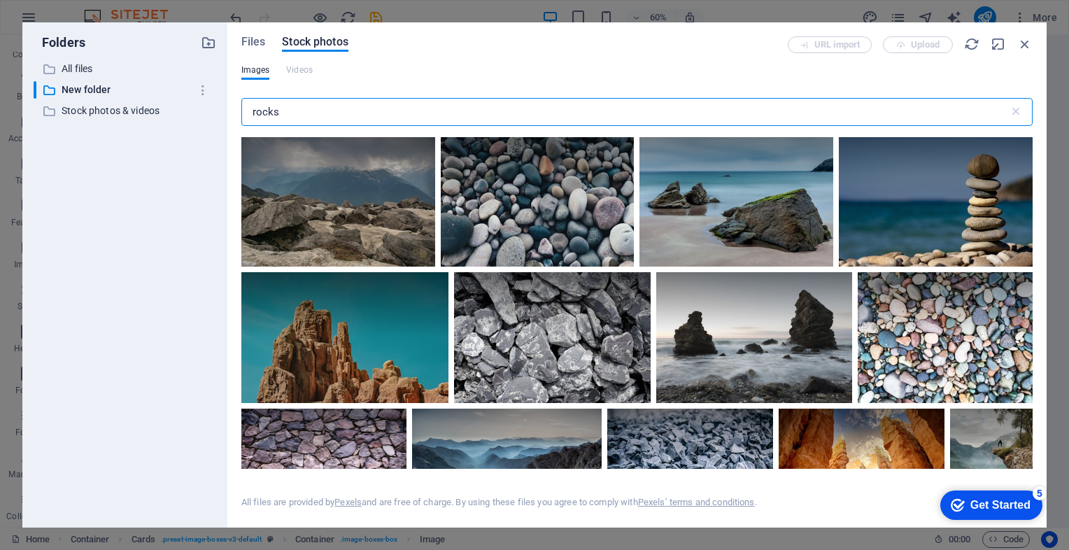
drag, startPoint x: 291, startPoint y: 118, endPoint x: 223, endPoint y: 115, distance: 67.9
click at [223, 115] on div "Folders ​ All files All files ​ New folder New folder ​ Stock photos & videos S…" at bounding box center [534, 274] width 1024 height 505
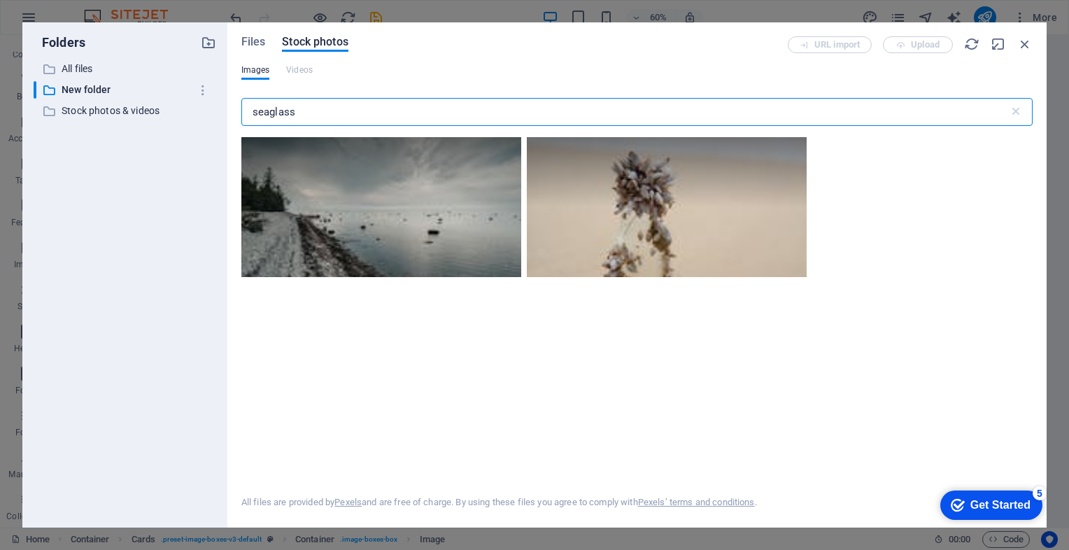
drag, startPoint x: 307, startPoint y: 112, endPoint x: 236, endPoint y: 106, distance: 71.6
click at [236, 106] on div "Files Stock photos URL import Upload Images Videos seaglass ​ All files are pro…" at bounding box center [636, 274] width 819 height 505
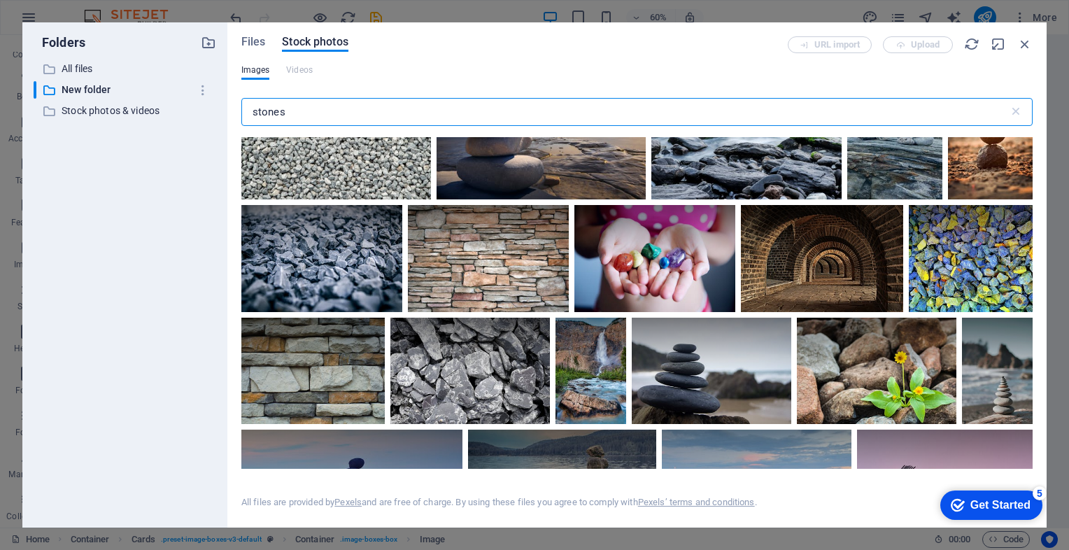
scroll to position [292, 0]
type input "stones"
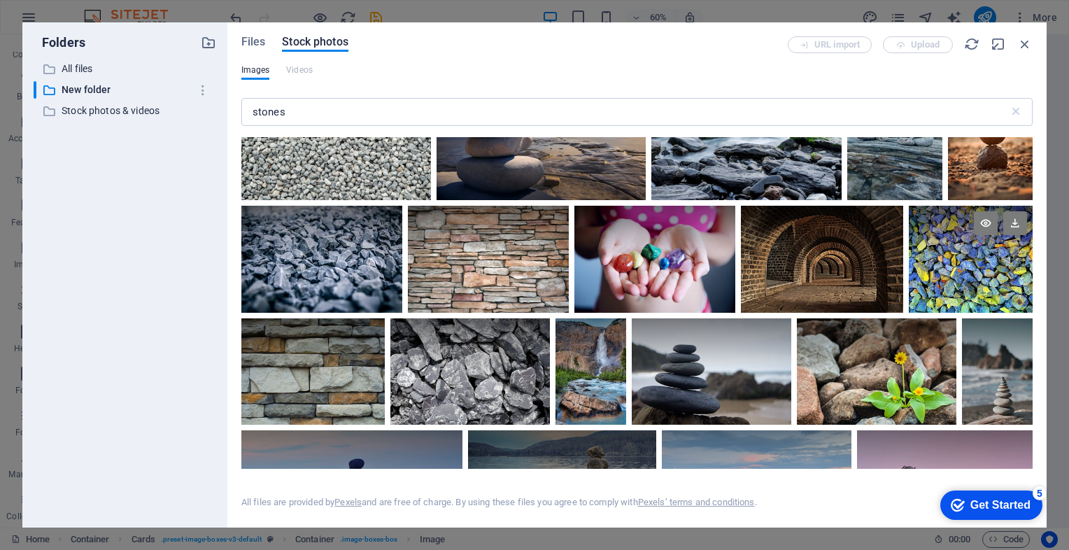
click at [970, 267] on div at bounding box center [971, 259] width 124 height 107
click at [1017, 223] on icon at bounding box center [1015, 223] width 24 height 24
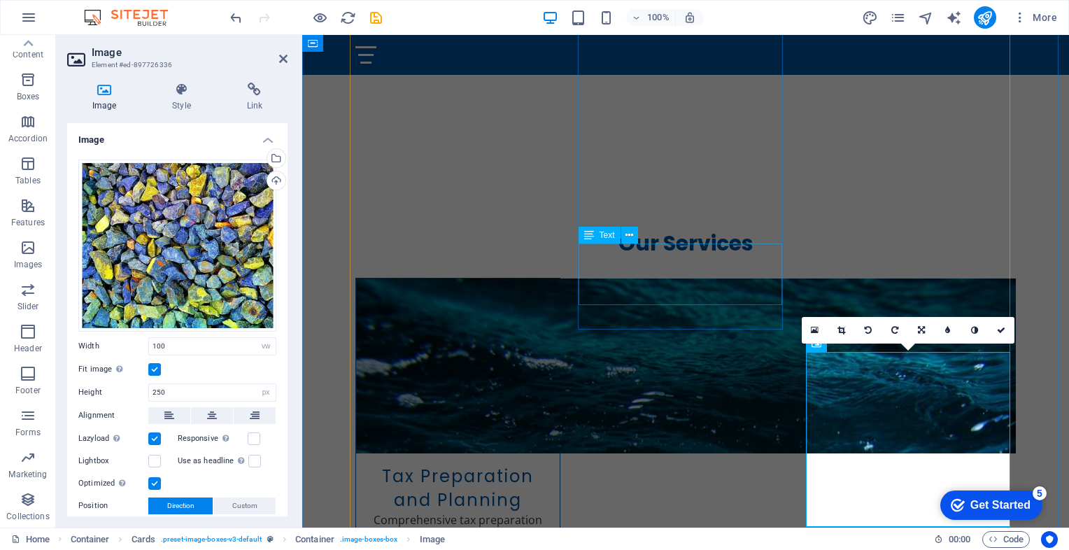
scroll to position [599, 0]
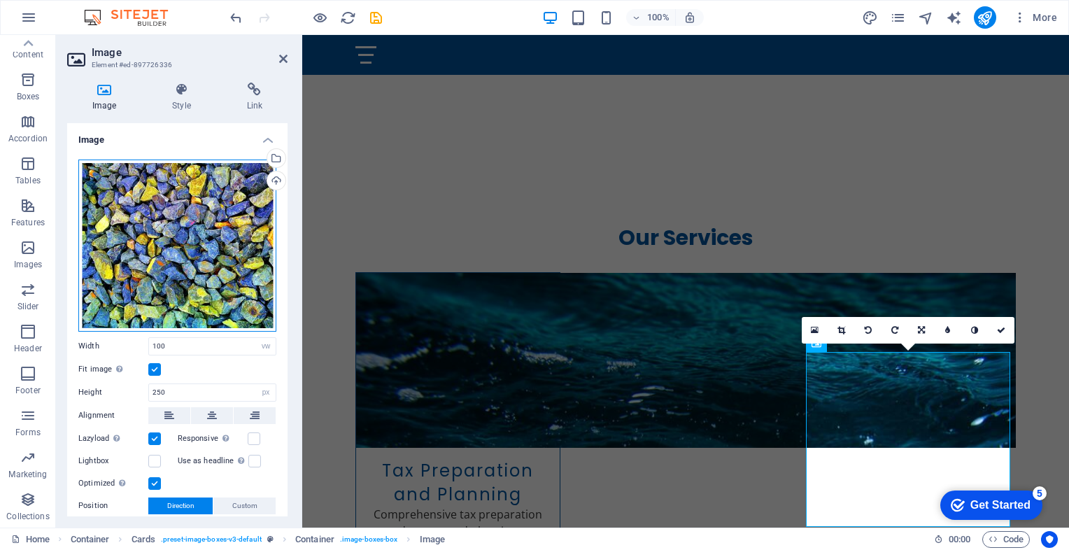
click at [202, 242] on div "Drag files here, click to choose files or select files from Files or our free s…" at bounding box center [177, 246] width 198 height 172
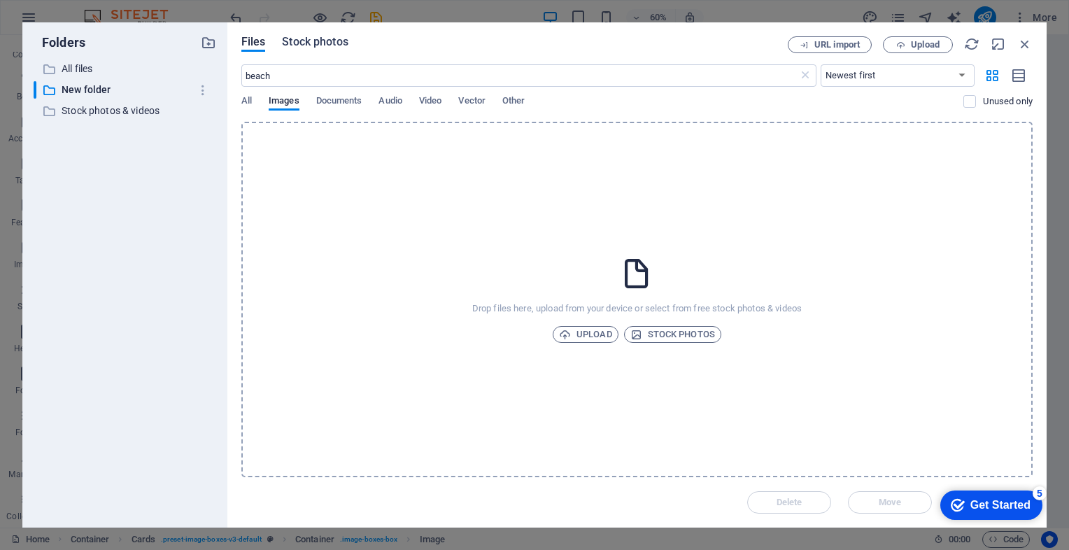
click at [329, 43] on span "Stock photos" at bounding box center [315, 42] width 66 height 17
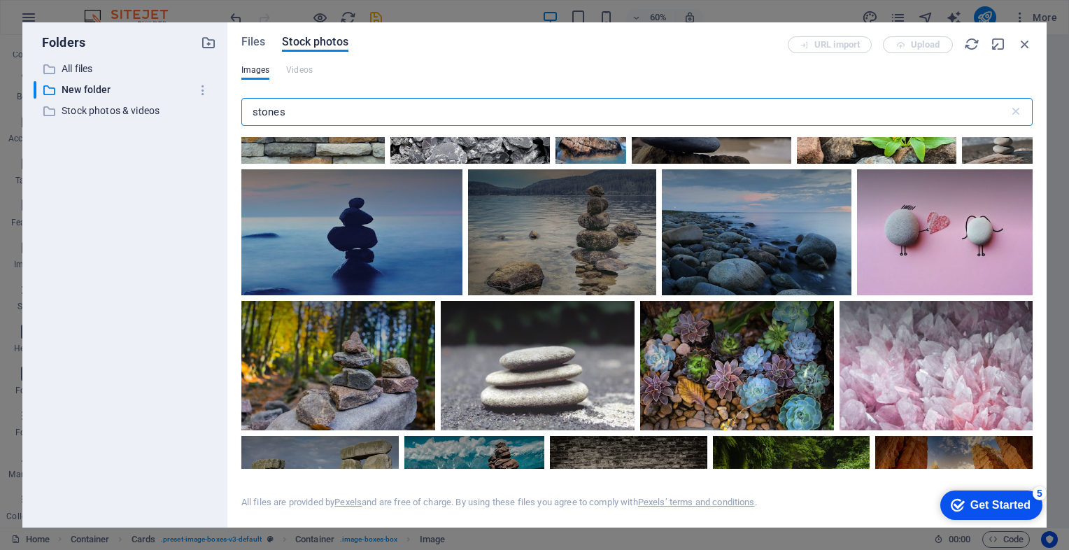
scroll to position [553, 0]
click at [759, 374] on div at bounding box center [737, 366] width 194 height 129
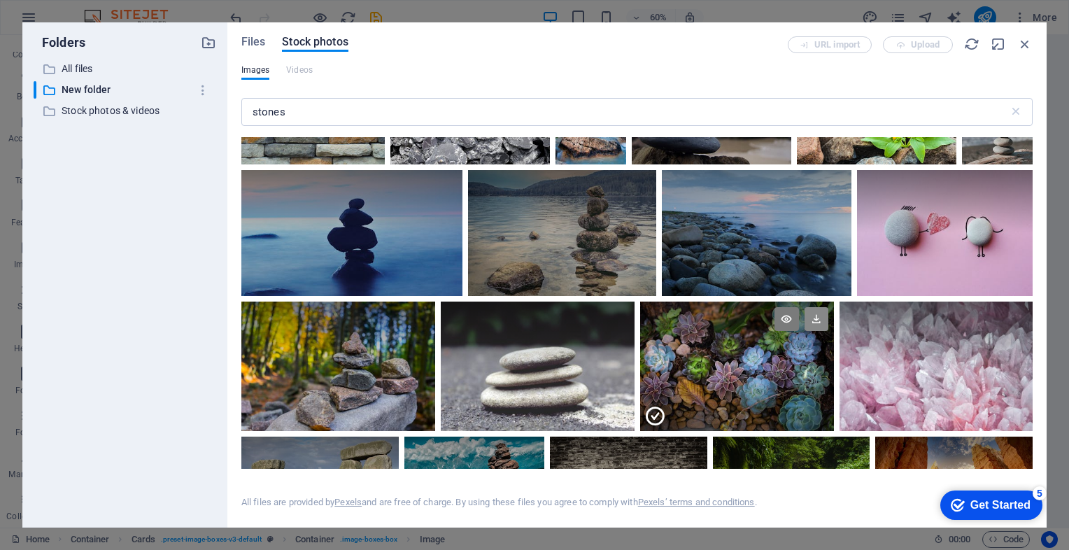
click at [820, 313] on icon at bounding box center [817, 319] width 24 height 24
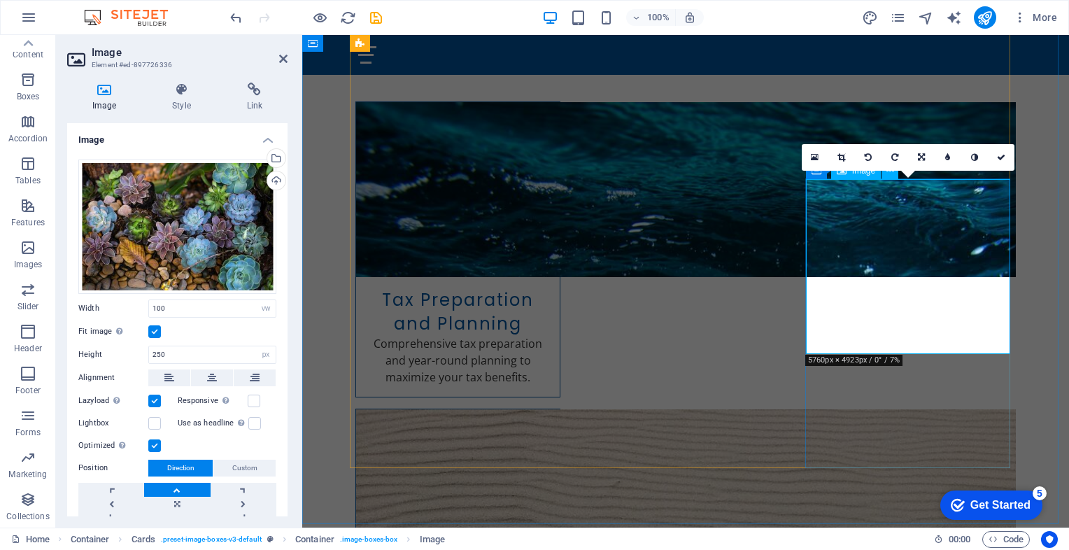
scroll to position [771, 0]
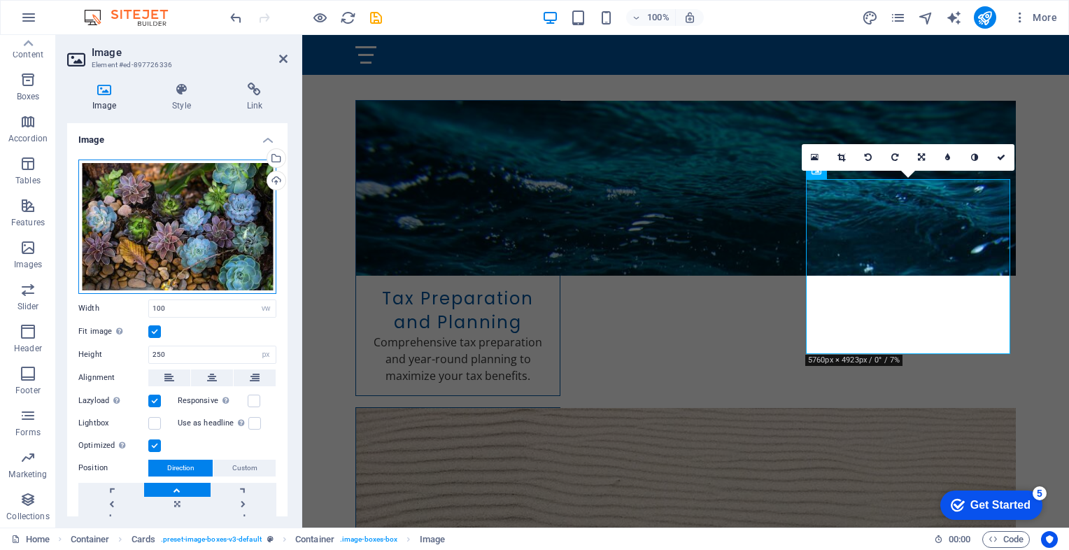
click at [169, 225] on div "Drag files here, click to choose files or select files from Files or our free s…" at bounding box center [177, 227] width 198 height 134
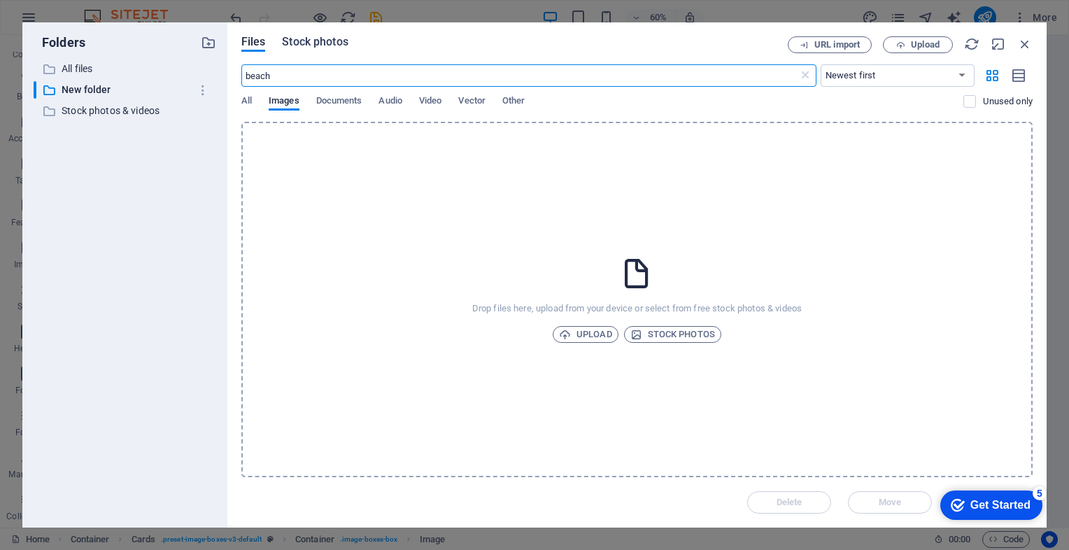
click at [321, 40] on span "Stock photos" at bounding box center [315, 42] width 66 height 17
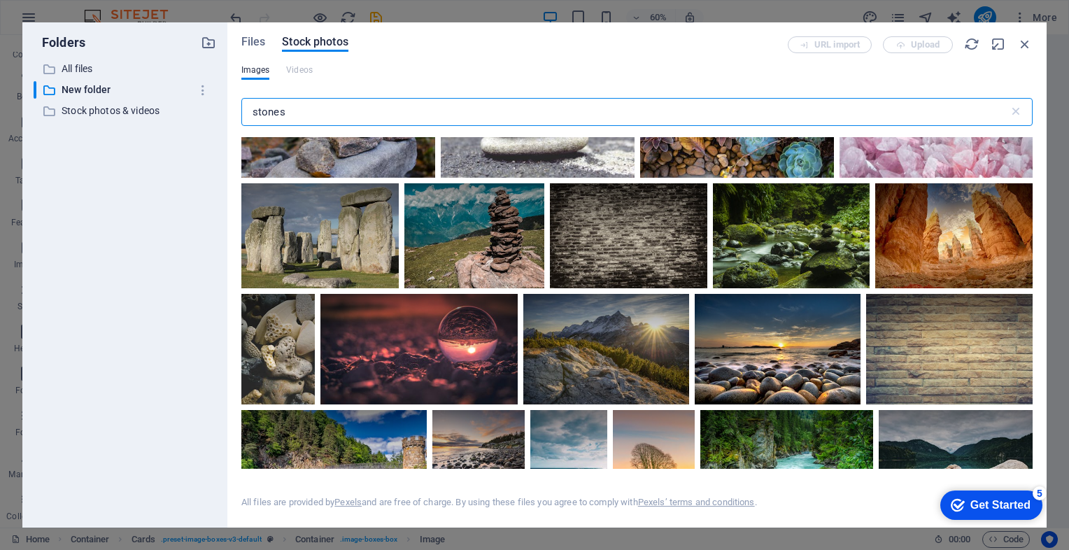
scroll to position [812, 0]
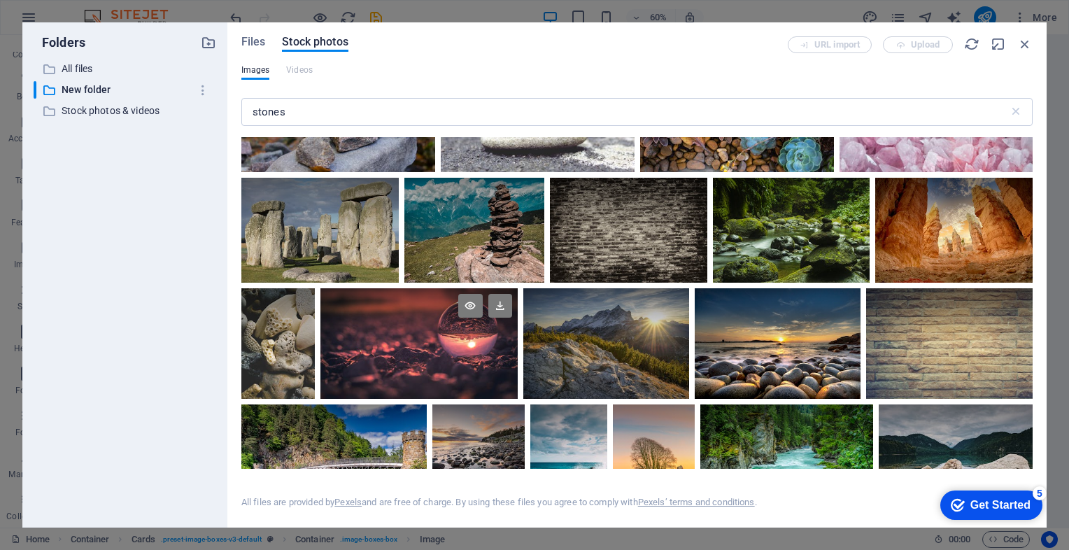
click at [517, 344] on div at bounding box center [418, 315] width 197 height 55
click at [512, 318] on icon at bounding box center [500, 306] width 24 height 24
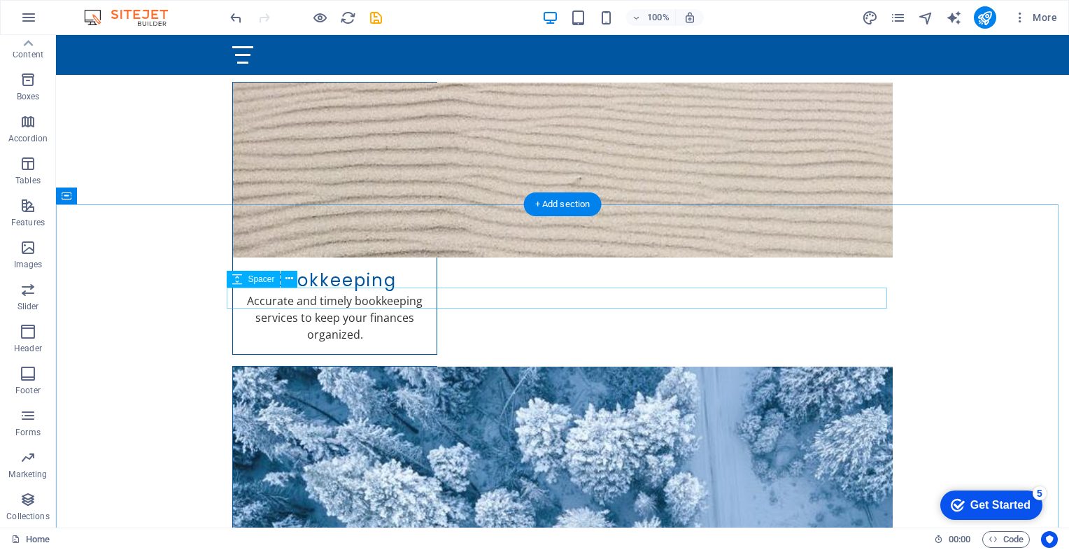
scroll to position [1316, 0]
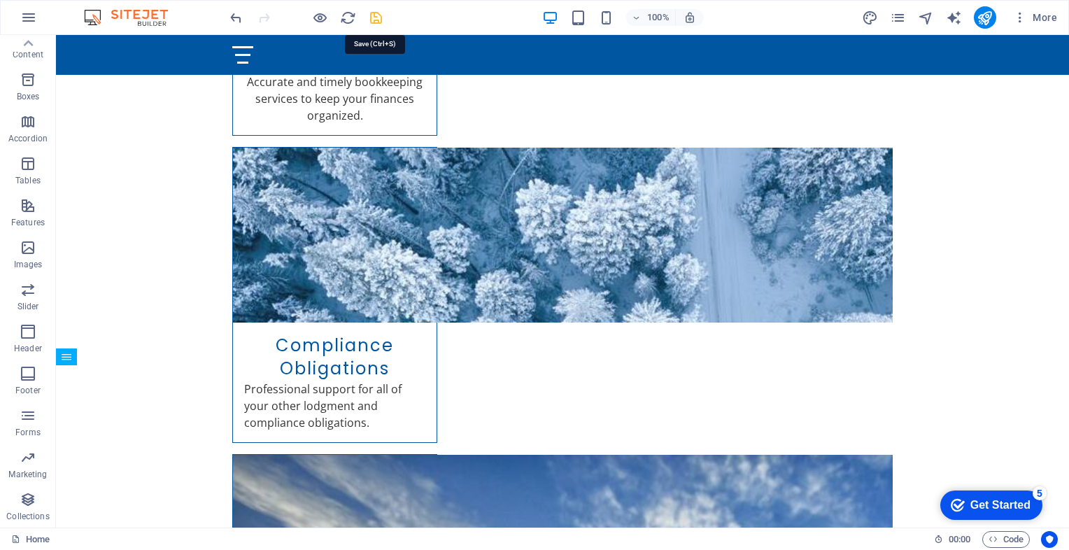
click at [372, 18] on icon "save" at bounding box center [376, 18] width 16 height 16
